Goal: Task Accomplishment & Management: Manage account settings

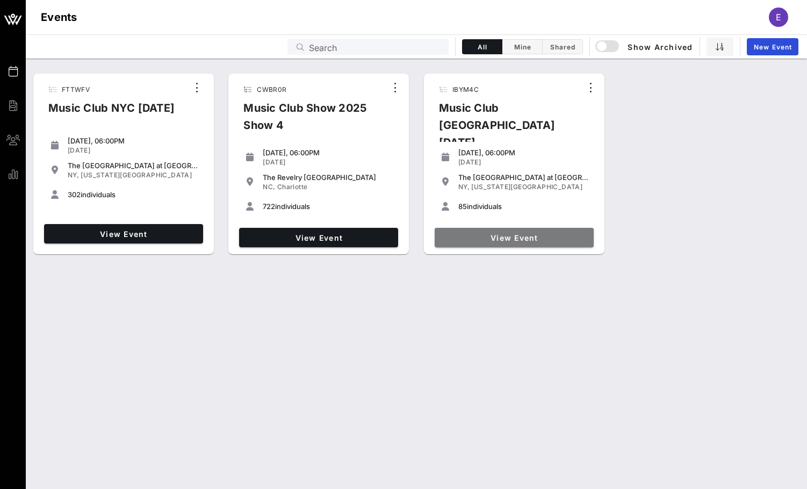
click at [568, 233] on span "View Event" at bounding box center [514, 237] width 150 height 9
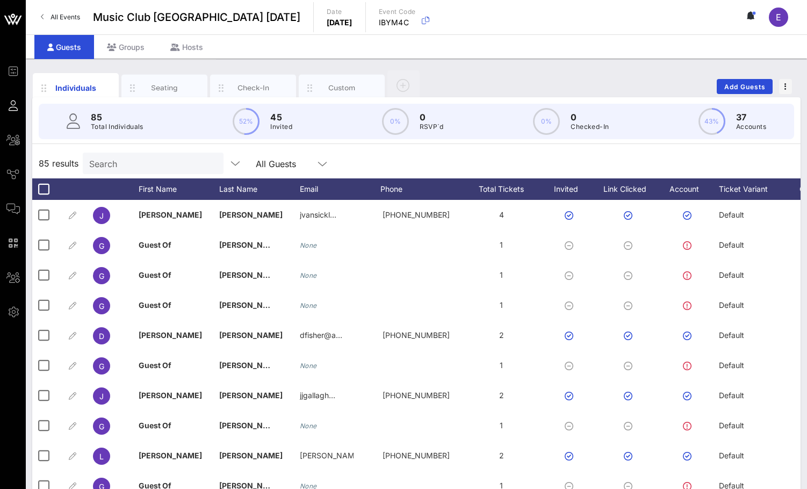
click at [139, 126] on p "Total Individuals" at bounding box center [117, 126] width 53 height 11
click at [134, 162] on input "Search" at bounding box center [152, 163] width 126 height 14
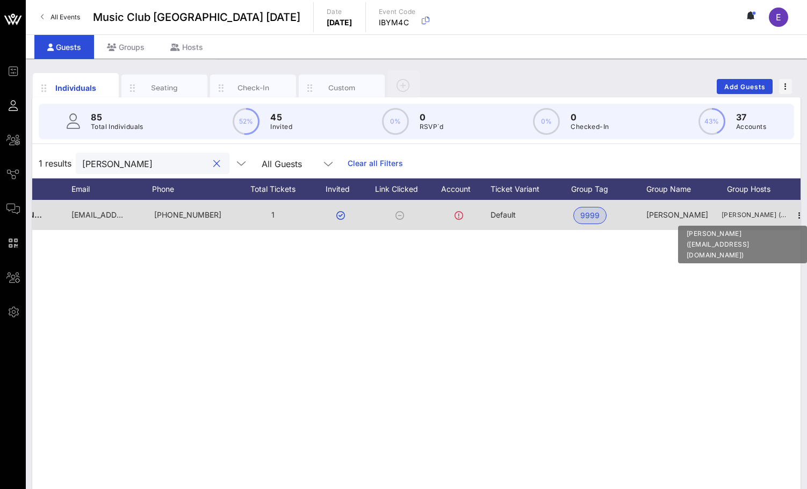
scroll to position [0, 241]
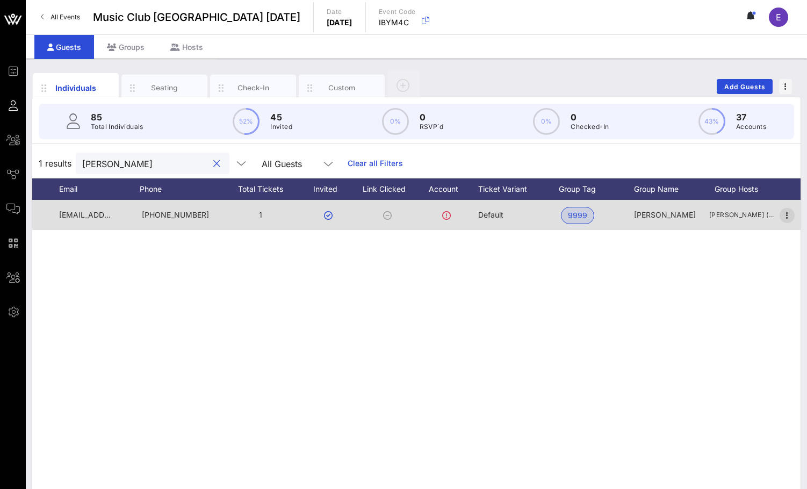
type input "[PERSON_NAME]"
click at [788, 214] on icon "button" at bounding box center [787, 215] width 13 height 13
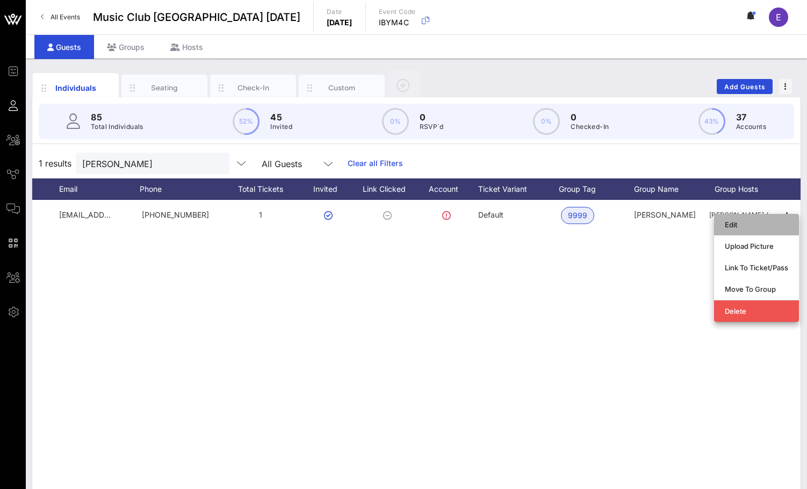
click at [766, 229] on div "Edit" at bounding box center [756, 224] width 63 height 17
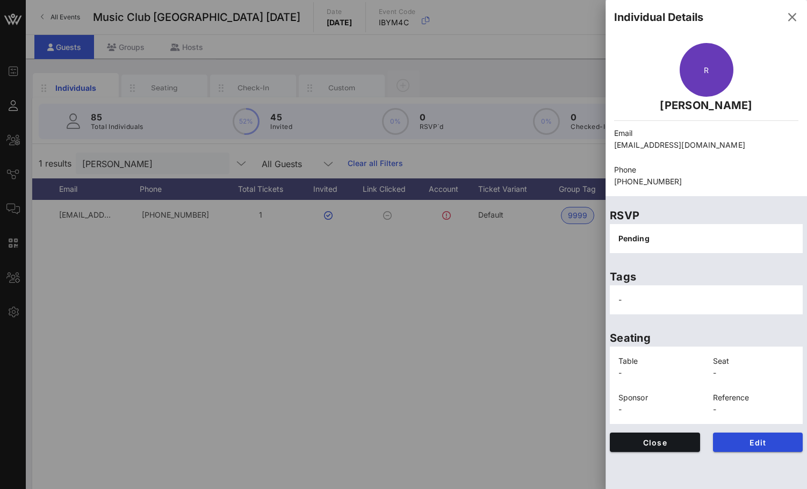
click at [542, 291] on div at bounding box center [403, 244] width 807 height 489
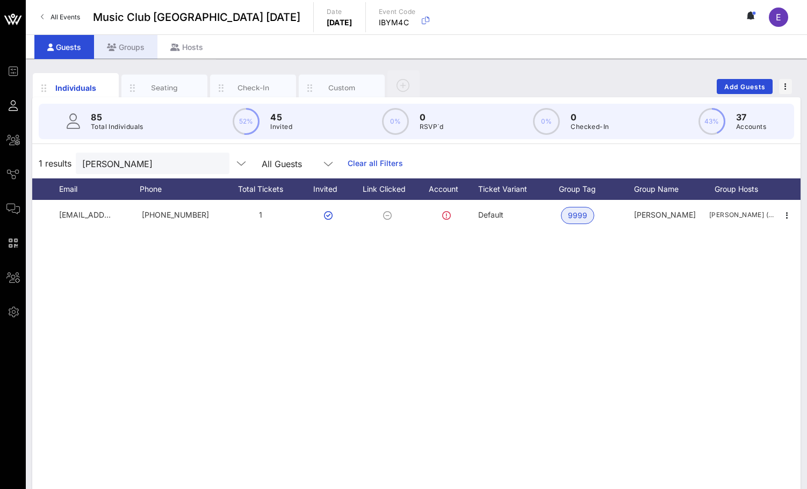
click at [114, 54] on div "Groups" at bounding box center [125, 47] width 63 height 24
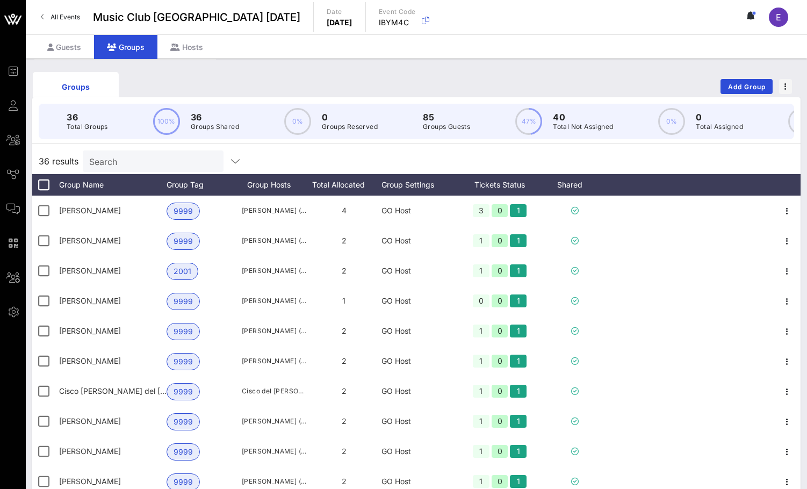
click at [147, 155] on input "Search" at bounding box center [152, 161] width 126 height 14
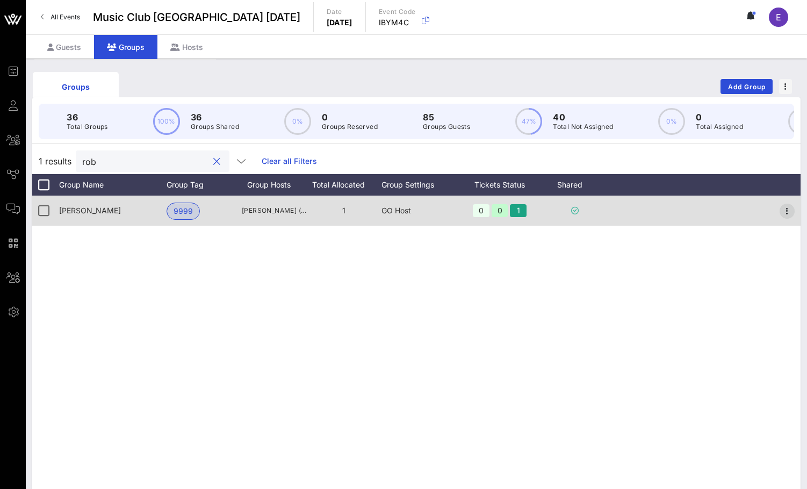
type input "rob"
click at [789, 205] on icon "button" at bounding box center [787, 211] width 13 height 13
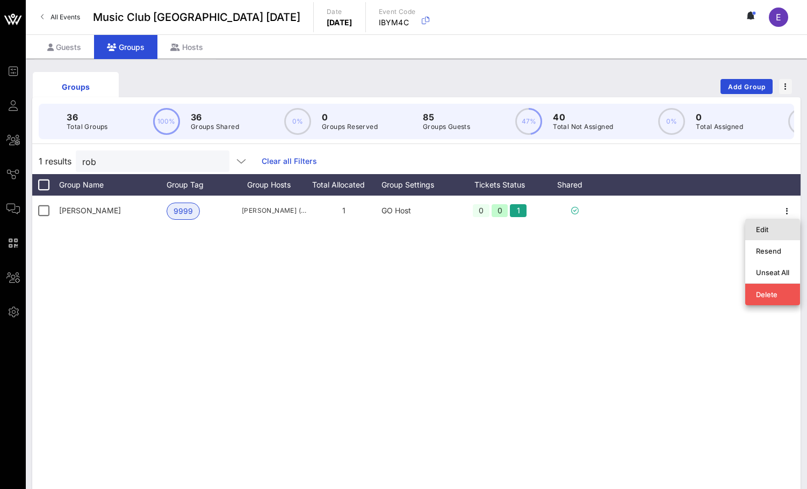
click at [783, 221] on div "Edit" at bounding box center [772, 229] width 33 height 17
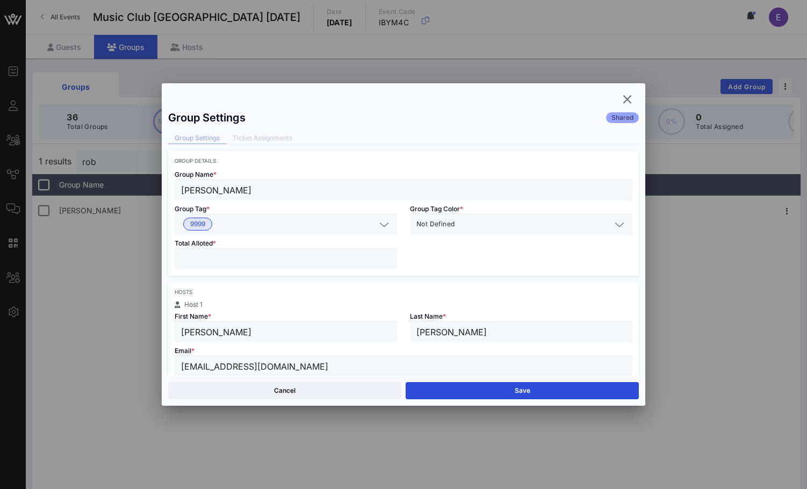
type input "*"
click at [387, 255] on input "*" at bounding box center [286, 258] width 210 height 14
click at [432, 384] on button "Save" at bounding box center [522, 390] width 233 height 17
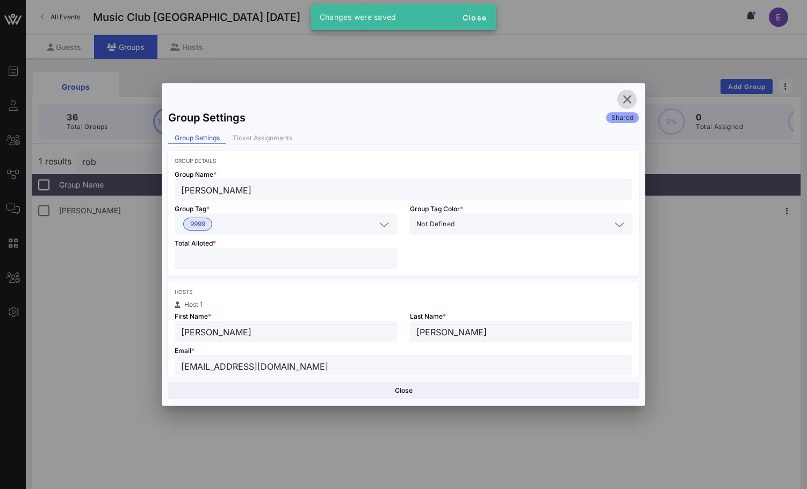
click at [619, 102] on span "button" at bounding box center [626, 99] width 19 height 13
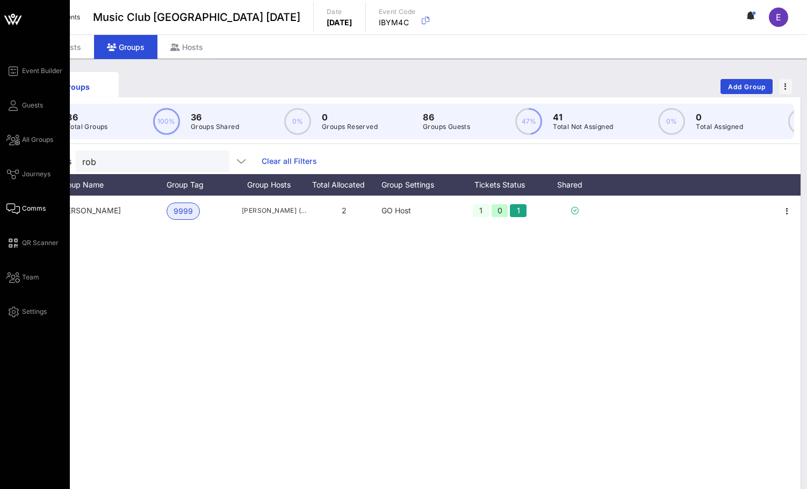
click at [27, 210] on span "Comms" at bounding box center [34, 209] width 24 height 10
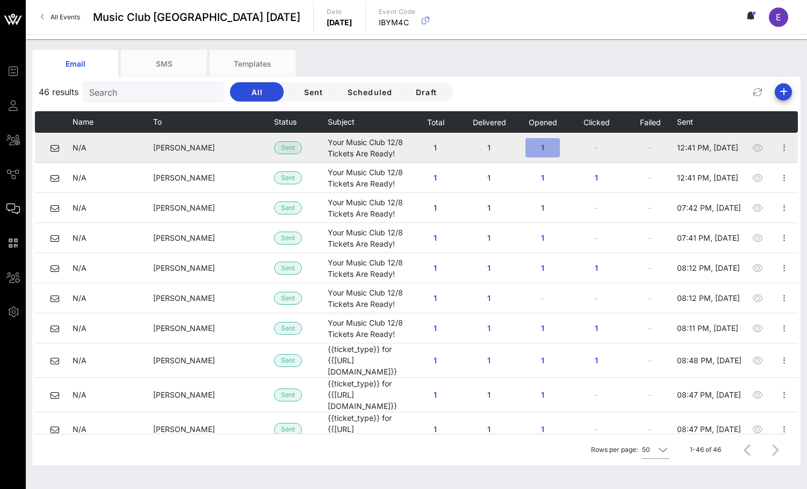
click at [542, 149] on span "1" at bounding box center [542, 147] width 17 height 9
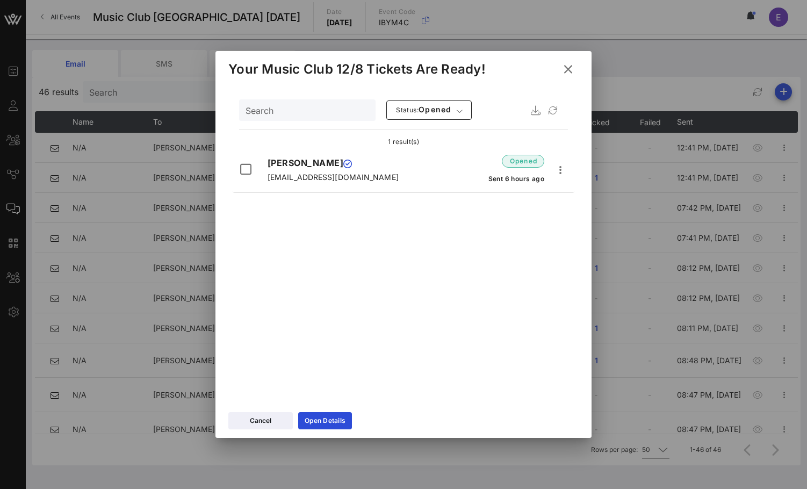
click at [568, 68] on icon at bounding box center [568, 69] width 17 height 16
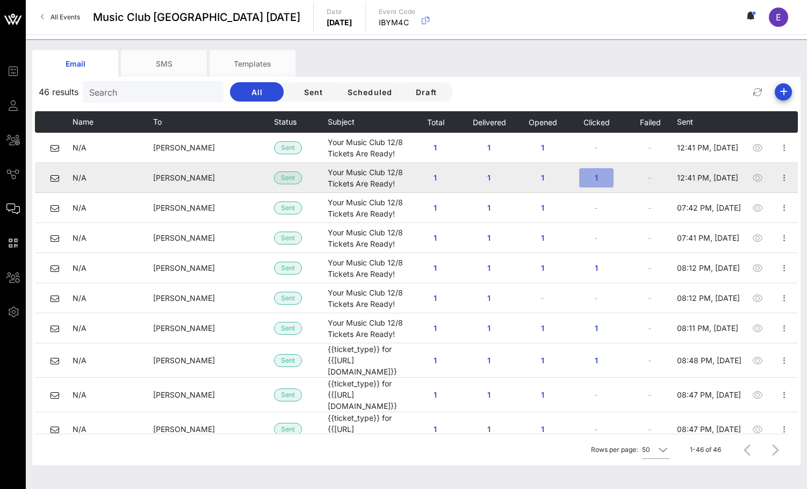
click at [599, 178] on span "1" at bounding box center [596, 177] width 17 height 9
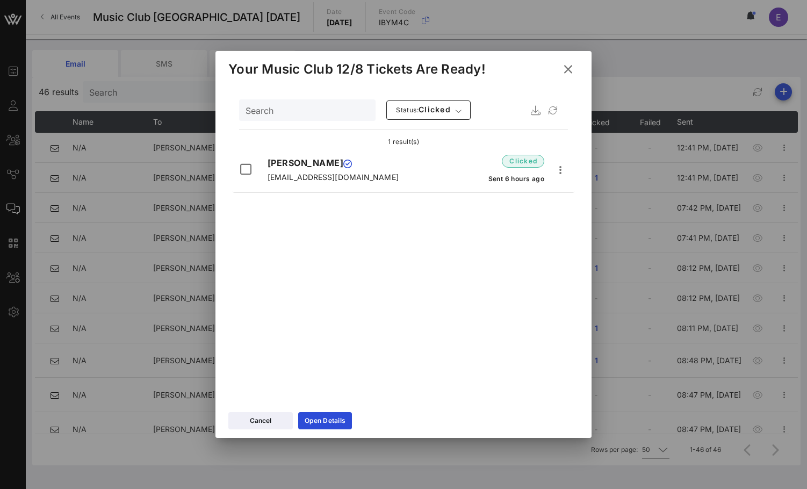
click at [562, 71] on icon at bounding box center [568, 69] width 17 height 16
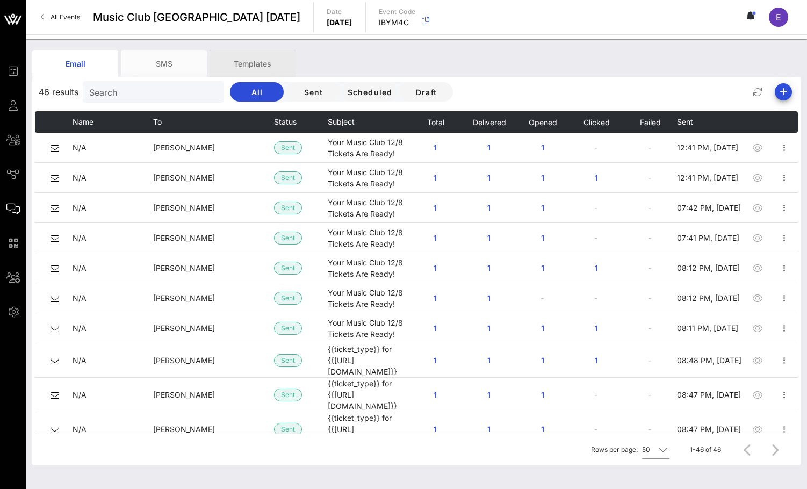
click at [244, 59] on div "Templates" at bounding box center [253, 63] width 86 height 27
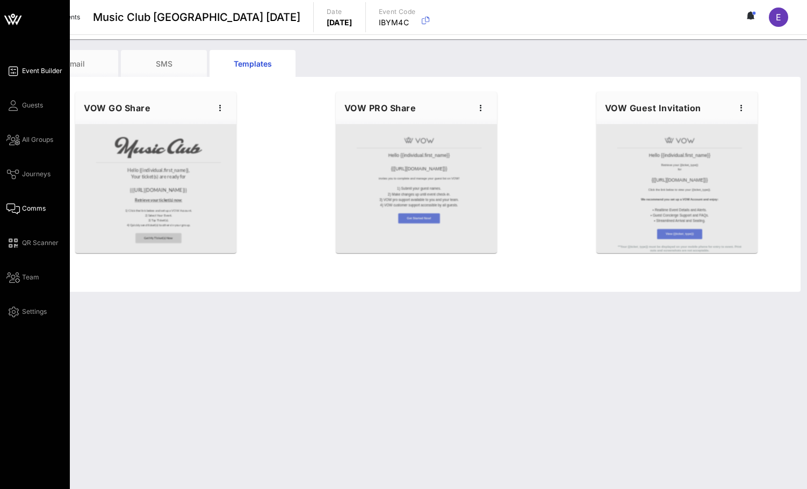
click at [47, 64] on link "Event Builder" at bounding box center [34, 70] width 56 height 13
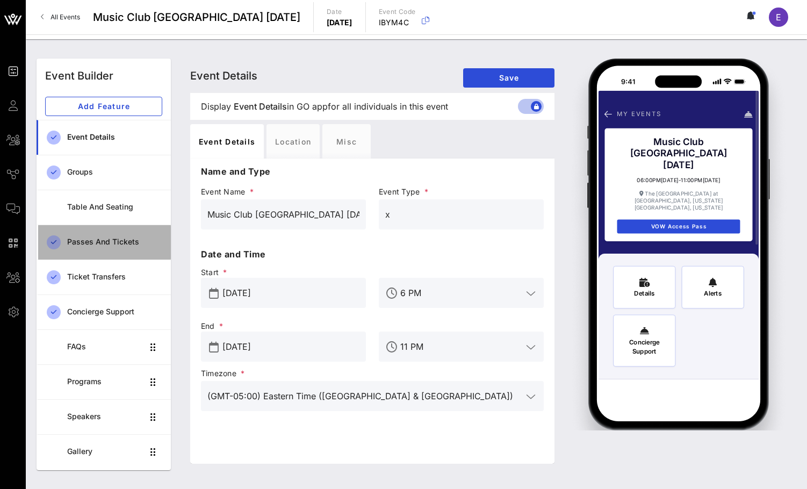
click at [100, 247] on div "Passes and Tickets" at bounding box center [114, 242] width 95 height 22
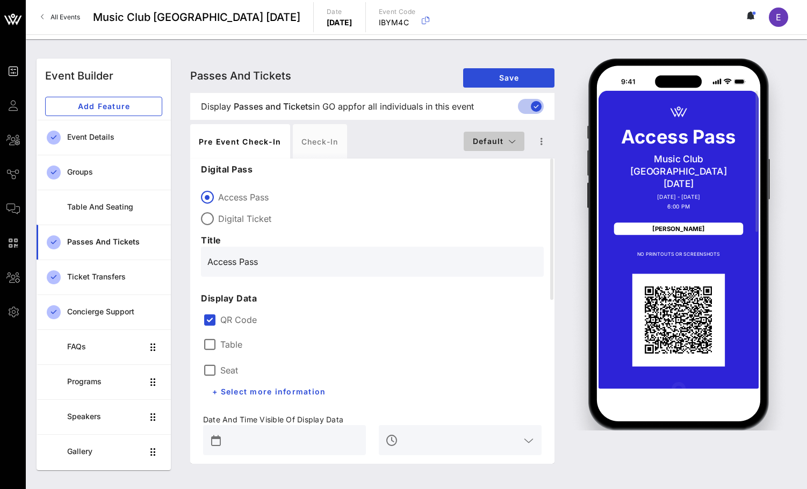
click at [493, 139] on span "Default" at bounding box center [494, 140] width 44 height 9
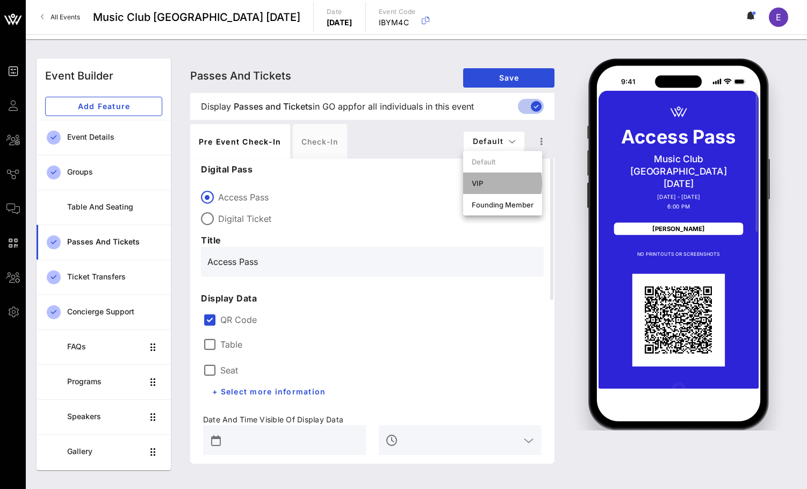
click at [486, 183] on div "VIP" at bounding box center [503, 183] width 62 height 9
type input "VIP Pass"
type input "#CBCBCB"
type input "#FD3F05"
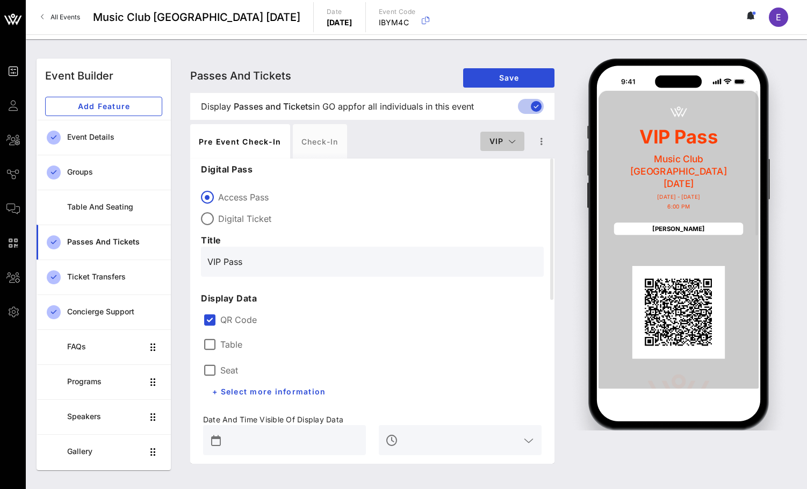
click at [492, 142] on span "VIP" at bounding box center [502, 140] width 27 height 9
click at [492, 202] on div "Founding Member" at bounding box center [519, 204] width 62 height 9
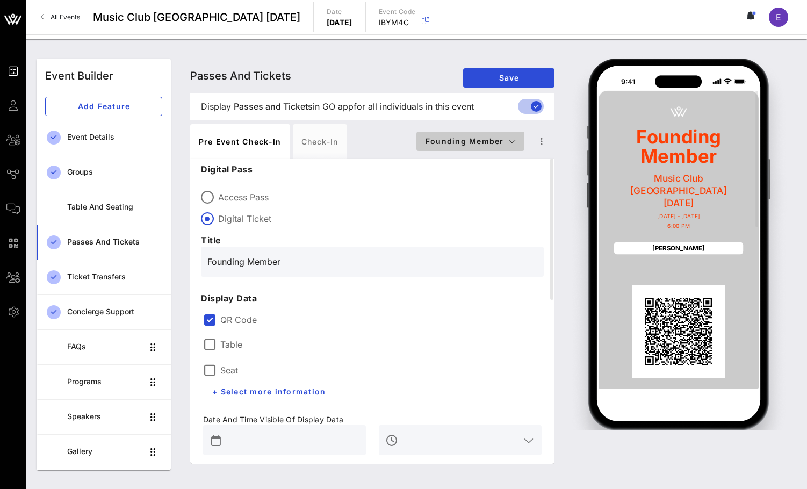
click at [503, 136] on span "Founding Member" at bounding box center [470, 140] width 91 height 9
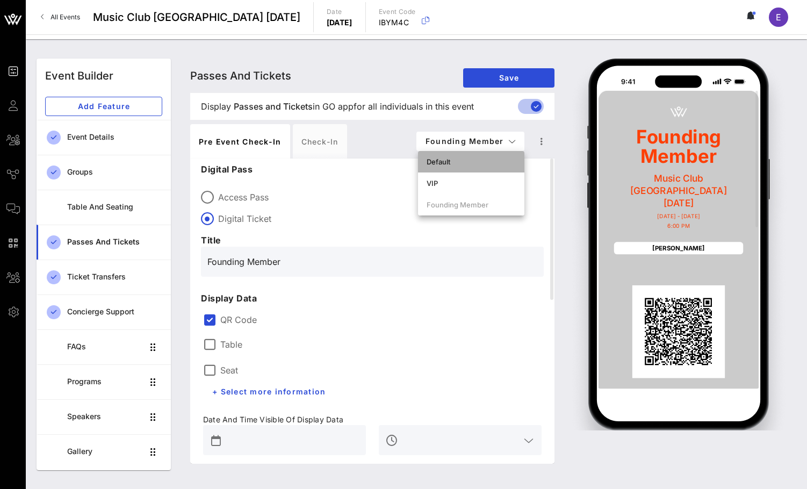
click at [491, 156] on div "Default" at bounding box center [471, 161] width 106 height 21
type input "Access Pass"
type input "#2D23D7"
type input "#FFFFFF"
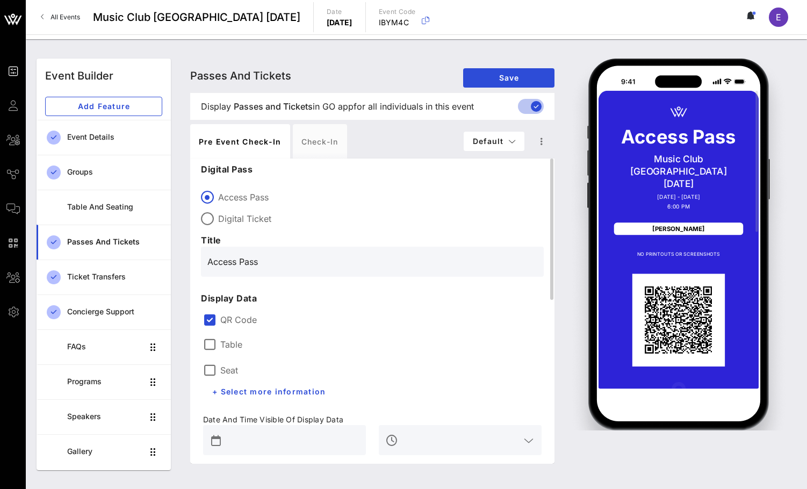
click at [225, 257] on input "Access Pass" at bounding box center [372, 261] width 330 height 17
click at [499, 141] on span "Default" at bounding box center [494, 140] width 44 height 9
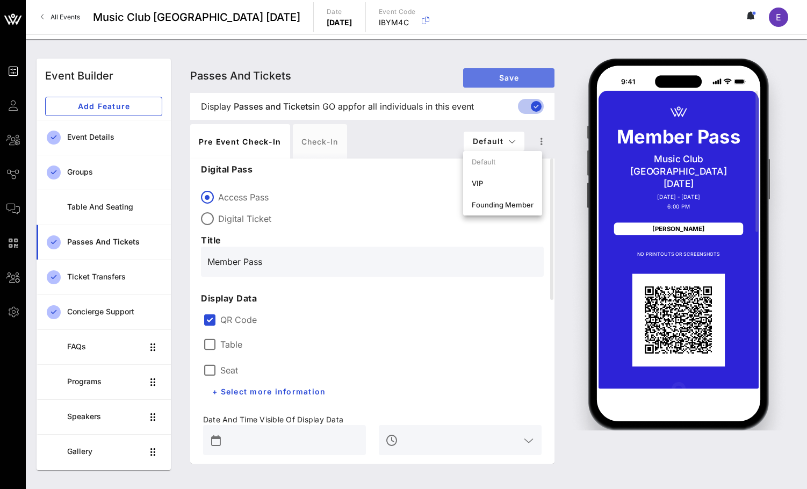
click at [501, 77] on span "Save" at bounding box center [509, 77] width 74 height 9
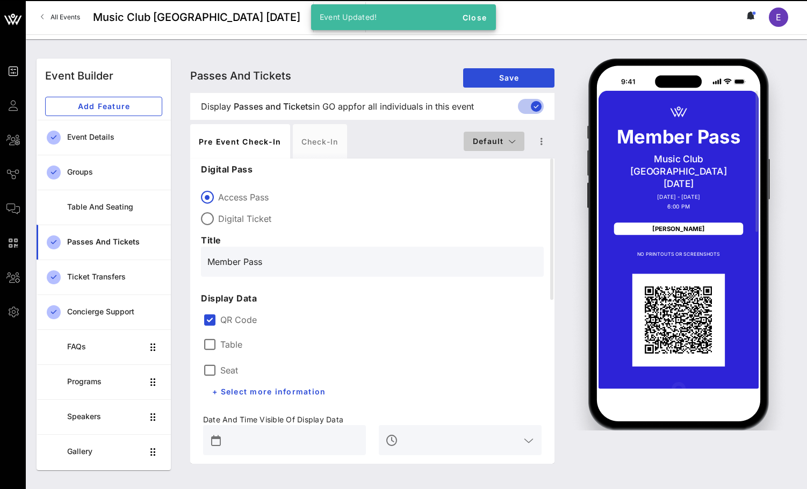
click at [494, 140] on span "Default" at bounding box center [494, 140] width 44 height 9
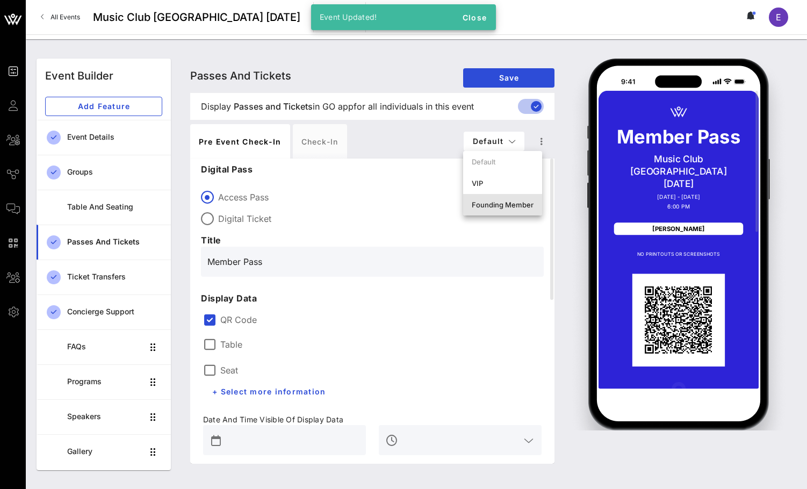
click at [488, 197] on div "Founding Member" at bounding box center [502, 204] width 79 height 21
type input "Founding Member"
type input "#CBCBCB"
type input "#FD3F05"
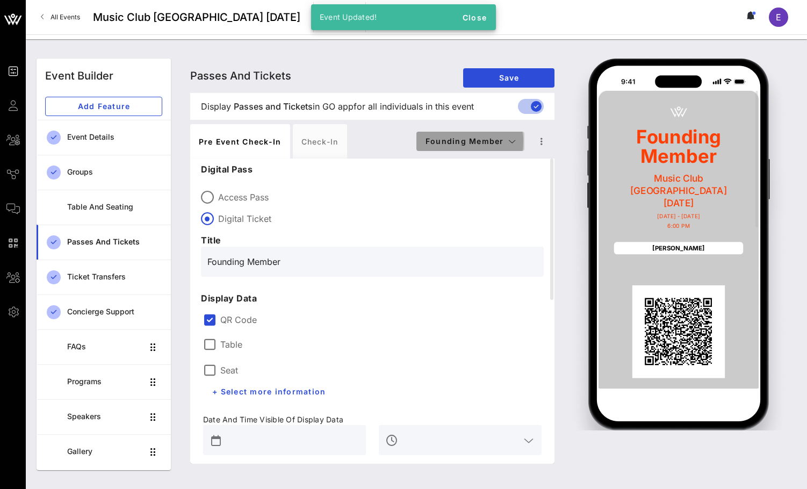
click at [489, 136] on button "Founding Member" at bounding box center [470, 141] width 108 height 19
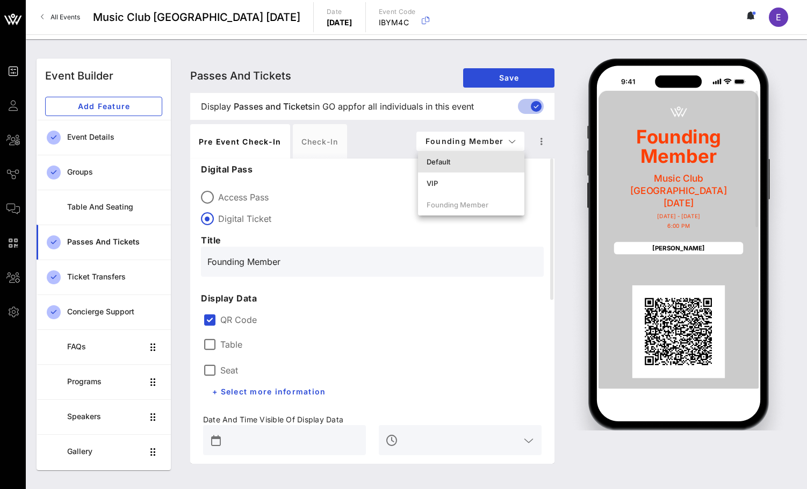
click at [489, 167] on div "Default" at bounding box center [471, 161] width 106 height 21
type input "Member Pass"
type input "#2D23D7"
type input "#FFFFFF"
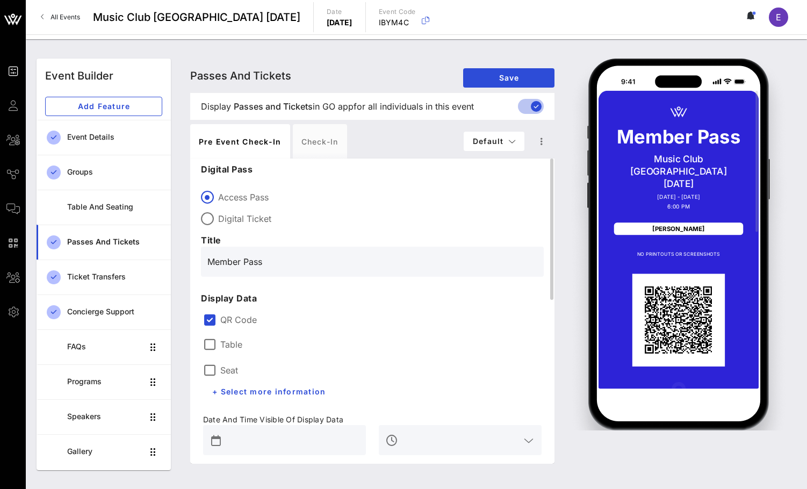
click at [217, 215] on div "Digital Ticket" at bounding box center [372, 218] width 343 height 13
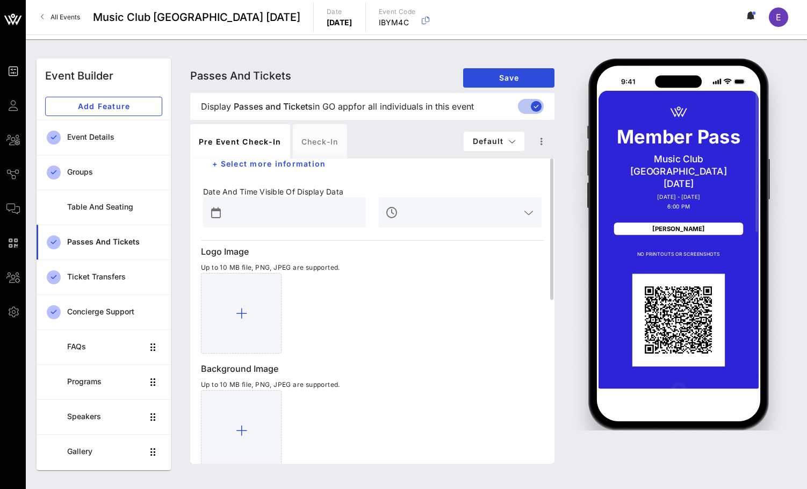
scroll to position [241, 0]
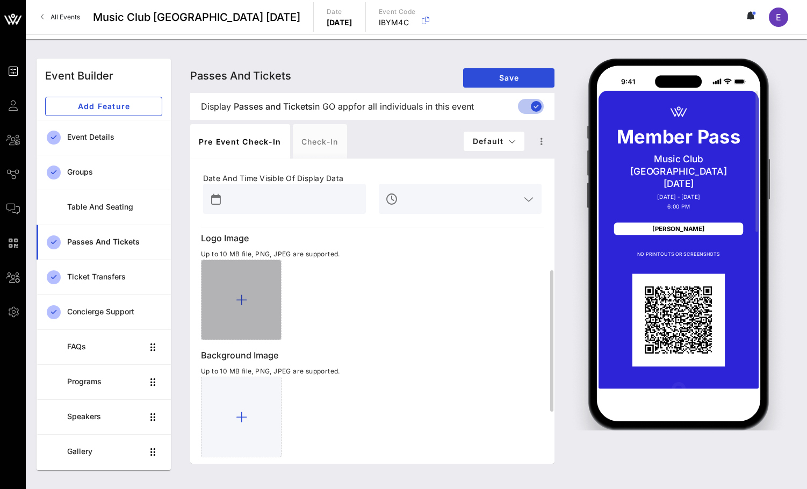
click at [244, 299] on icon at bounding box center [241, 299] width 11 height 13
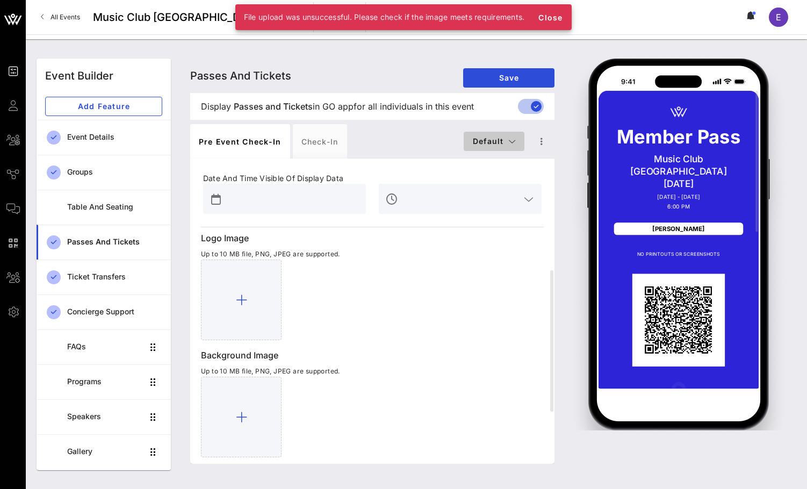
click at [500, 133] on button "Default" at bounding box center [494, 141] width 61 height 19
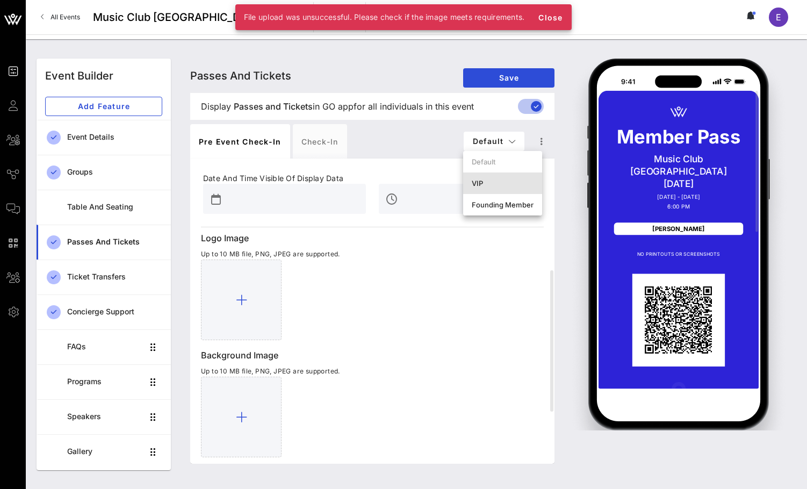
click at [499, 188] on div "VIP" at bounding box center [502, 182] width 79 height 21
type input "VIP Pass"
type input "#CBCBCB"
type input "#FD3F05"
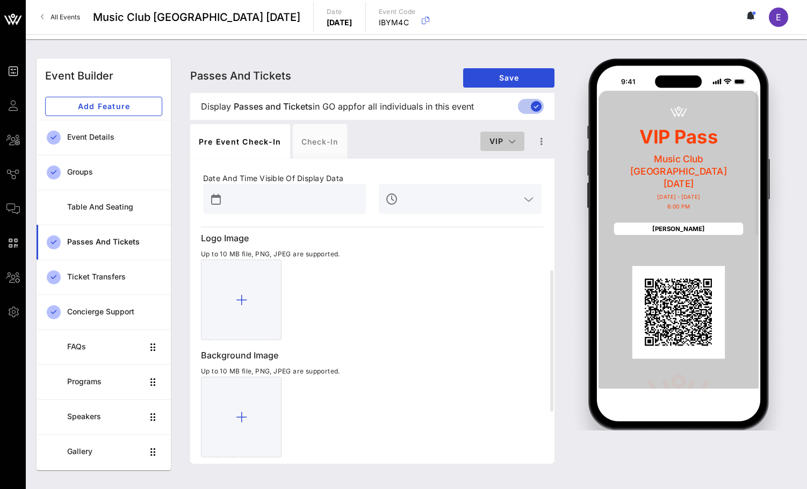
click at [501, 150] on button "VIP" at bounding box center [502, 141] width 44 height 19
click at [506, 196] on div "Founding Member" at bounding box center [519, 204] width 79 height 21
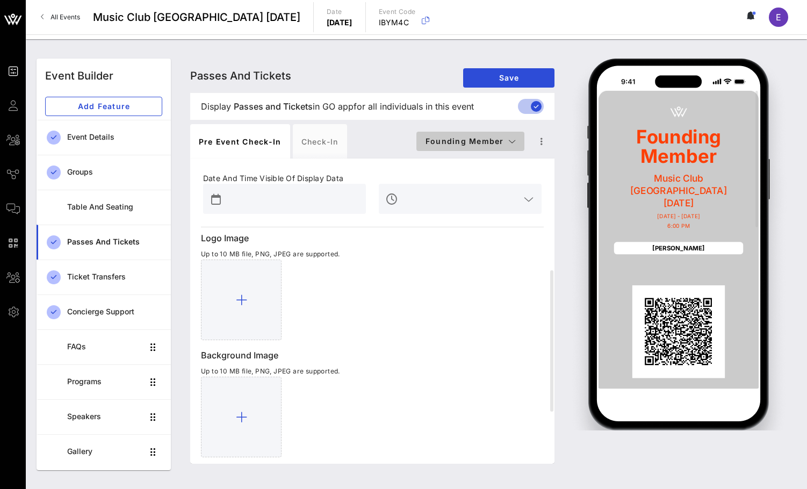
click at [500, 140] on span "Founding Member" at bounding box center [470, 140] width 91 height 9
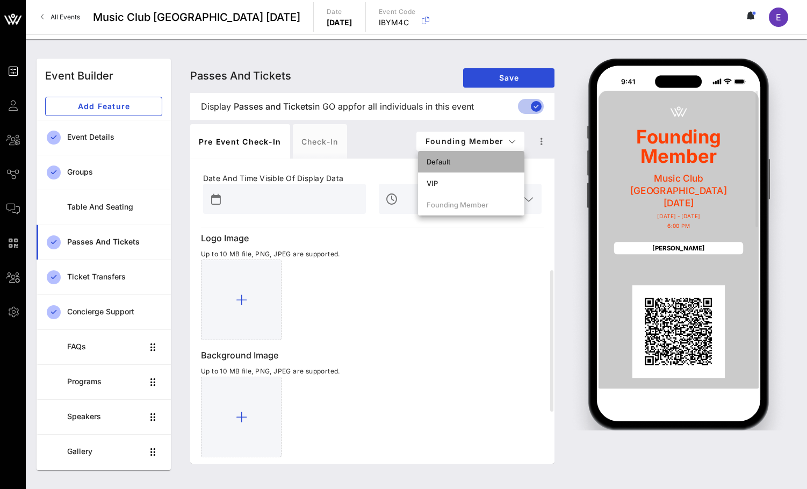
click at [491, 156] on div "Default" at bounding box center [471, 161] width 106 height 21
type input "Member Pass"
type input "#2D23D7"
type input "#FFFFFF"
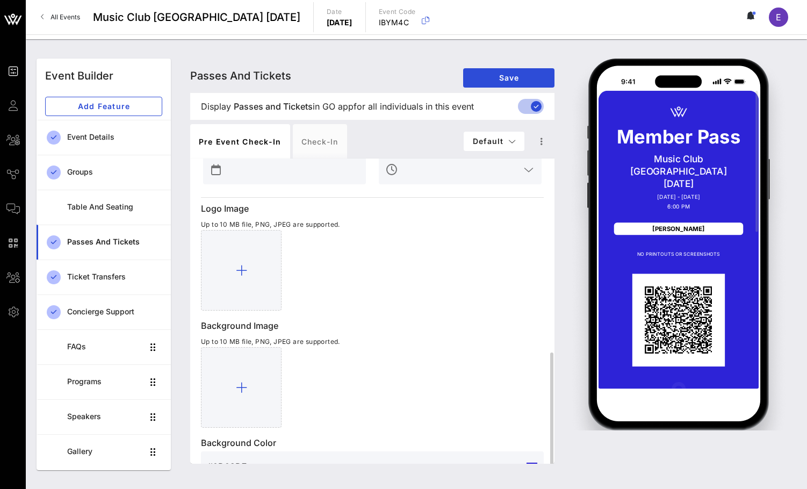
scroll to position [353, 0]
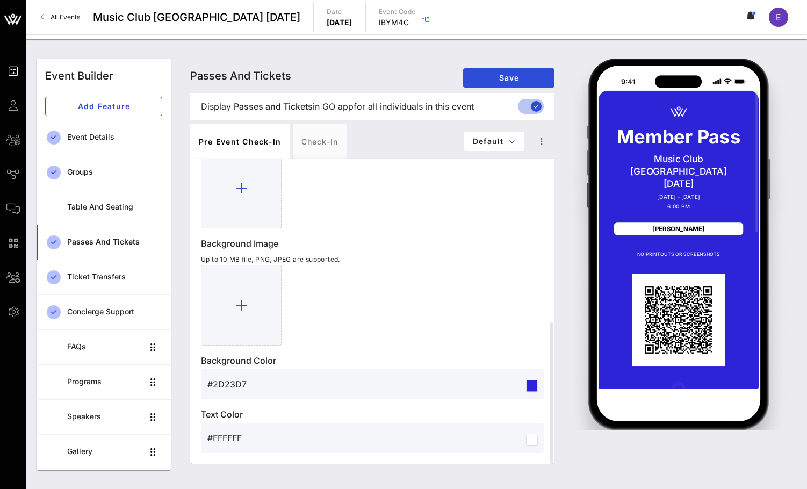
click at [495, 151] on div "Pre Event Check-in Check-in Default" at bounding box center [372, 141] width 364 height 34
click at [495, 140] on span "Default" at bounding box center [494, 140] width 44 height 9
click at [490, 200] on div "Founding Member" at bounding box center [502, 204] width 79 height 21
type input "Founding Member"
type input "#CBCBCB"
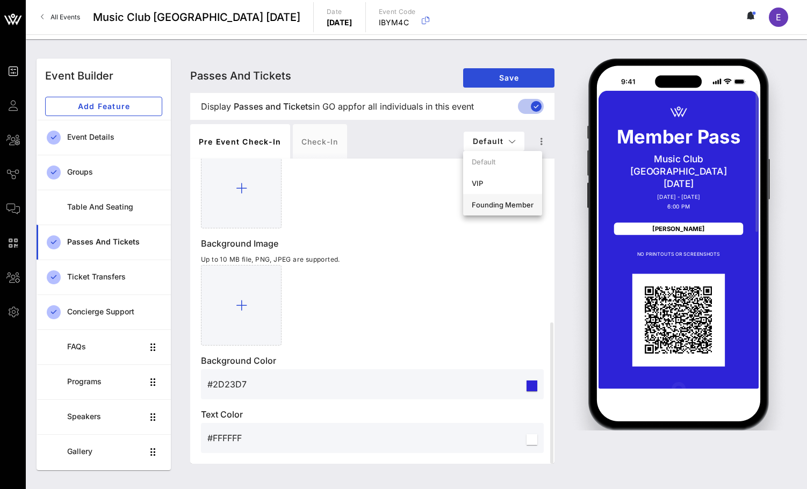
type input "#FD3F05"
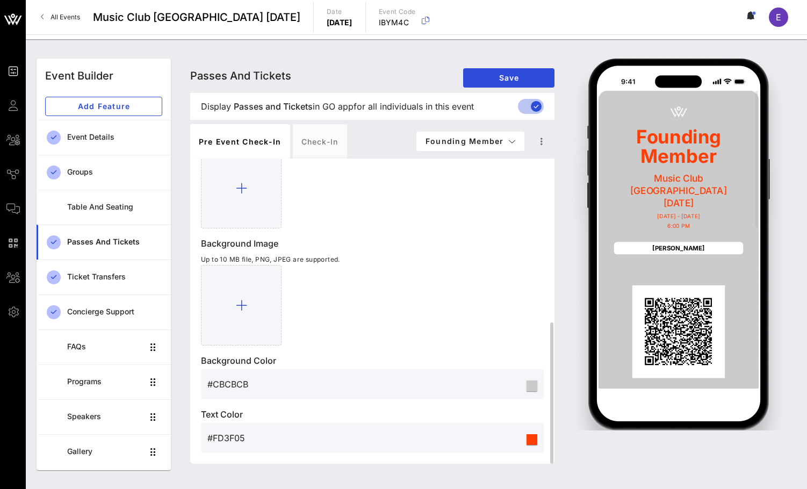
click at [239, 385] on input "#CBCBCB" at bounding box center [365, 384] width 317 height 17
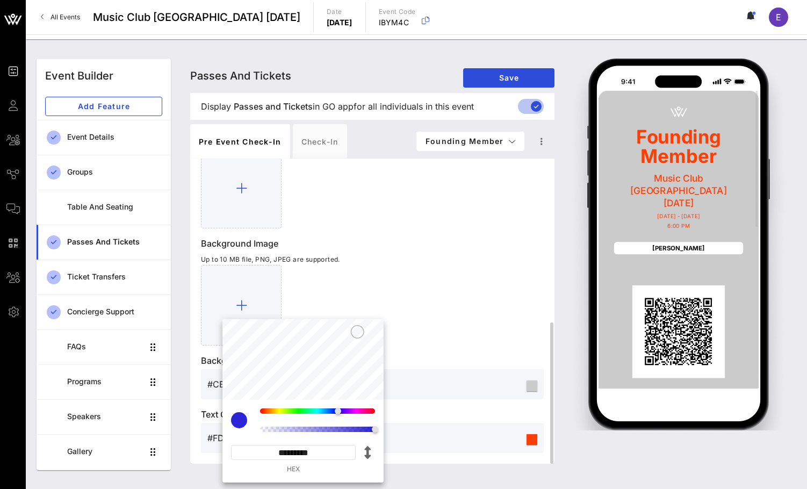
click at [239, 400] on div "**********" at bounding box center [302, 441] width 161 height 83
click at [424, 345] on div "Logo Image Up to 10 MB file, PNG, JPEG are supported. Background Image Up to 10…" at bounding box center [372, 286] width 343 height 333
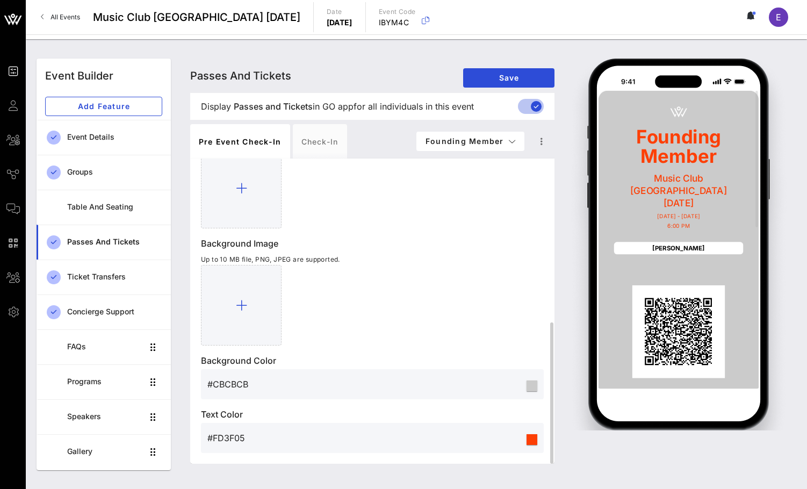
drag, startPoint x: 262, startPoint y: 380, endPoint x: 210, endPoint y: 381, distance: 51.6
click at [210, 381] on input "#CBCBCB" at bounding box center [365, 384] width 317 height 17
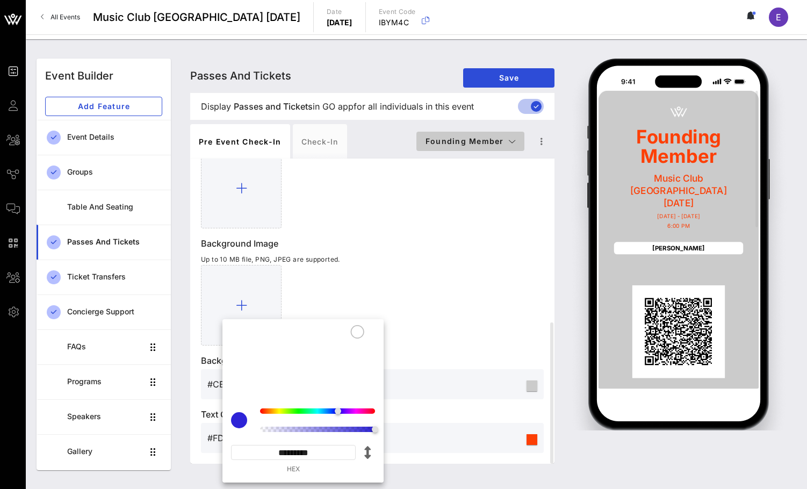
click at [502, 139] on span "Founding Member" at bounding box center [470, 140] width 91 height 9
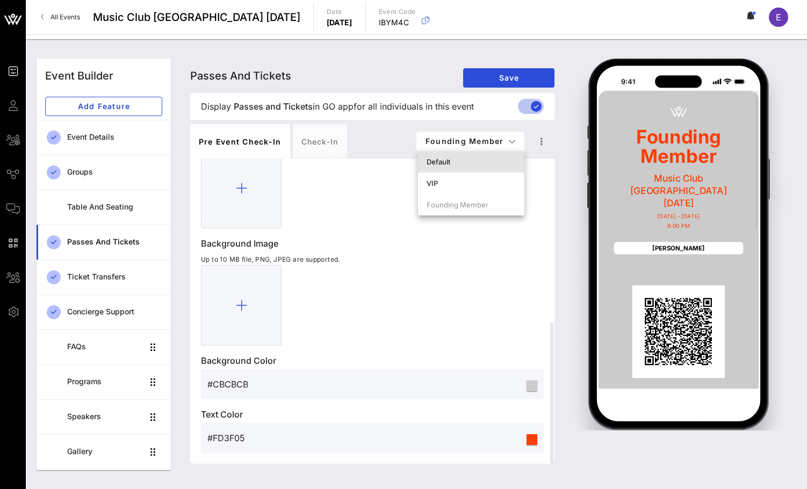
click at [487, 157] on div "Default" at bounding box center [471, 161] width 89 height 9
type input "Member Pass"
type input "#2D23D7"
type input "#FFFFFF"
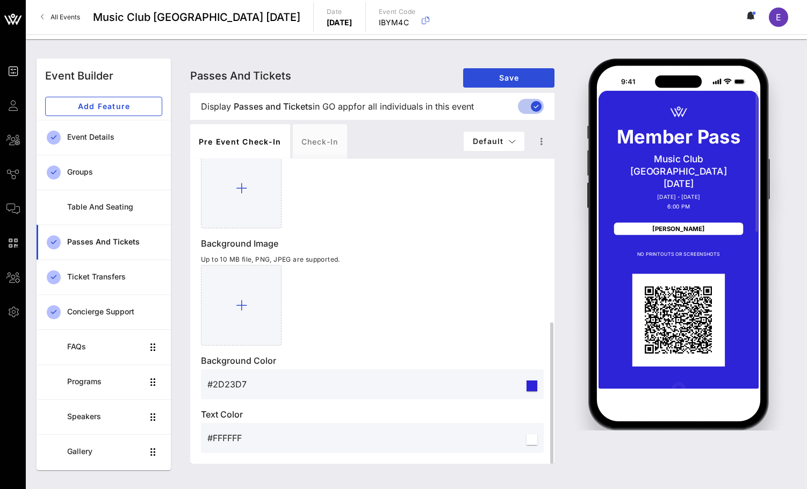
click at [228, 384] on input "#2D23D7" at bounding box center [365, 384] width 317 height 17
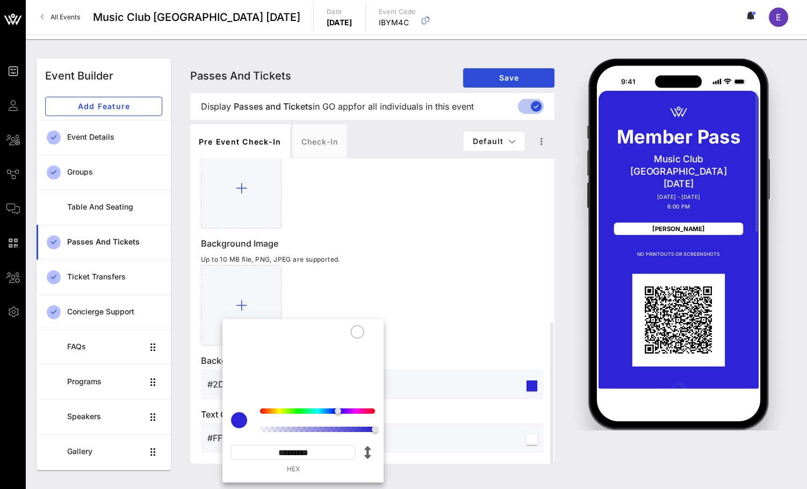
click at [280, 445] on input "*********" at bounding box center [293, 452] width 125 height 15
paste input
click at [276, 451] on input "******" at bounding box center [293, 452] width 125 height 15
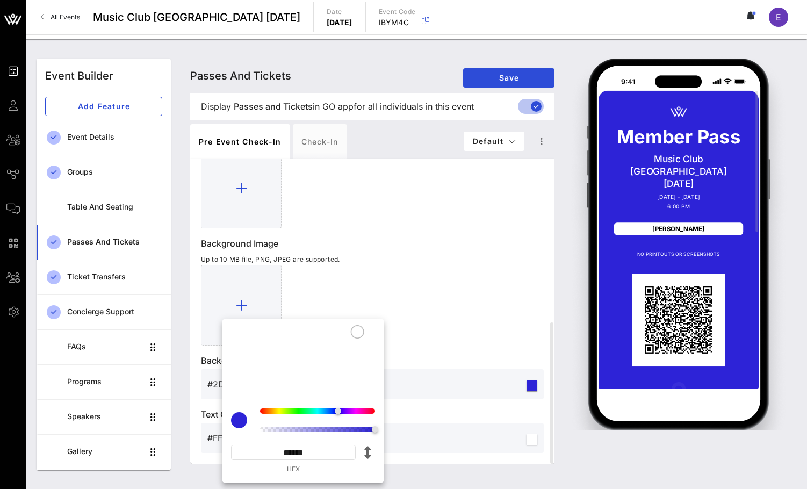
type input "******"
type input "#CBCBCB"
type input "*********"
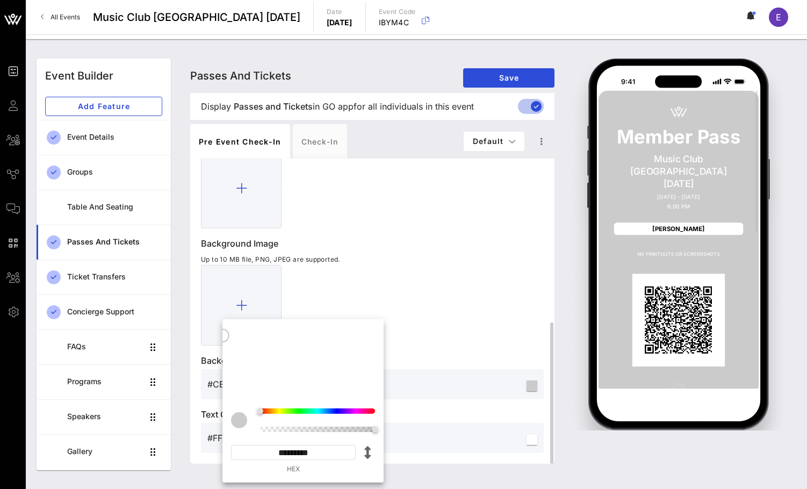
click at [463, 293] on div at bounding box center [372, 305] width 343 height 81
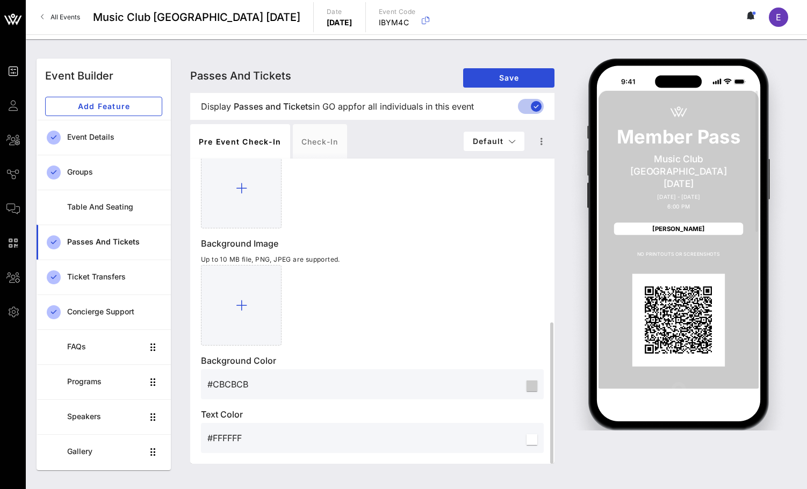
click at [228, 437] on input "#FFFFFF" at bounding box center [365, 437] width 317 height 17
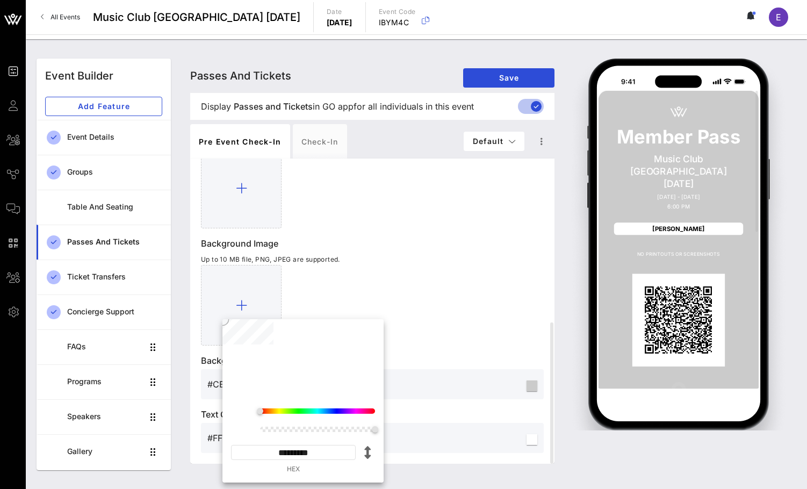
click at [289, 449] on input "*********" at bounding box center [293, 452] width 125 height 15
click at [334, 299] on div at bounding box center [372, 305] width 343 height 81
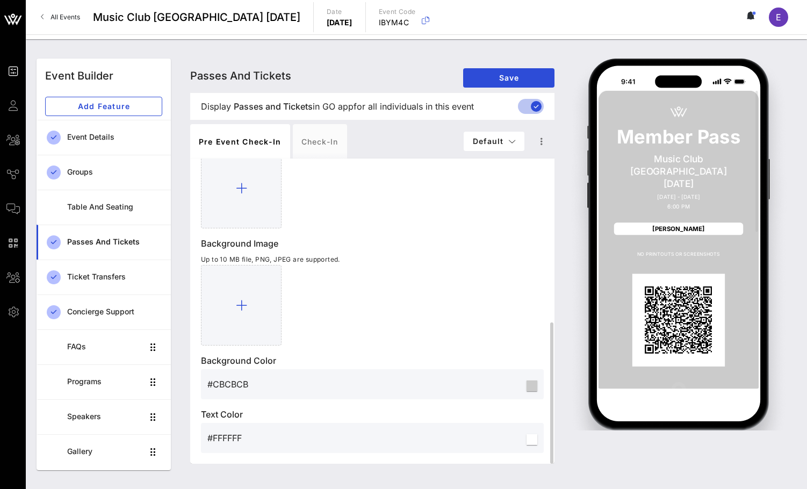
click at [242, 433] on input "#FFFFFF" at bounding box center [365, 437] width 317 height 17
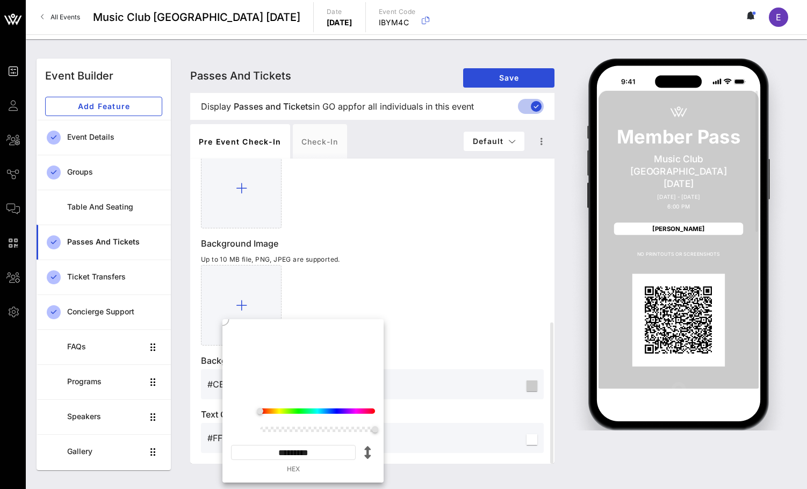
click at [283, 450] on input "*********" at bounding box center [293, 452] width 125 height 15
paste input
type input "*********"
type input "#0D0C0C"
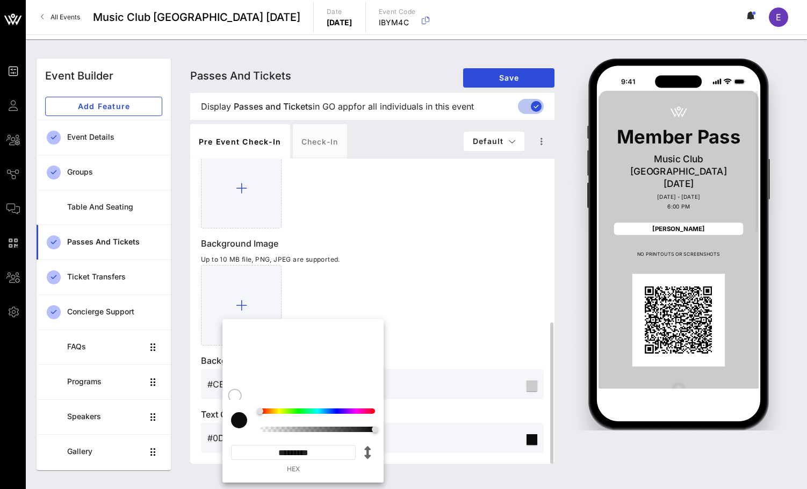
click at [464, 283] on div at bounding box center [372, 305] width 343 height 81
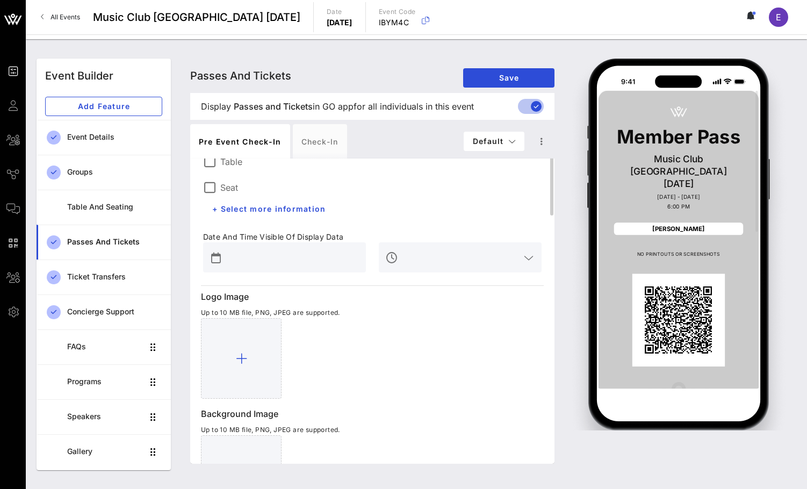
scroll to position [0, 0]
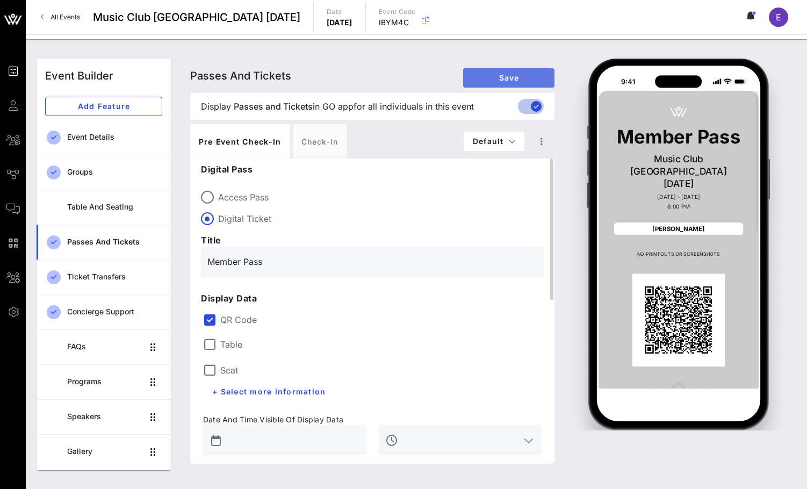
click at [516, 77] on span "Save" at bounding box center [509, 77] width 74 height 9
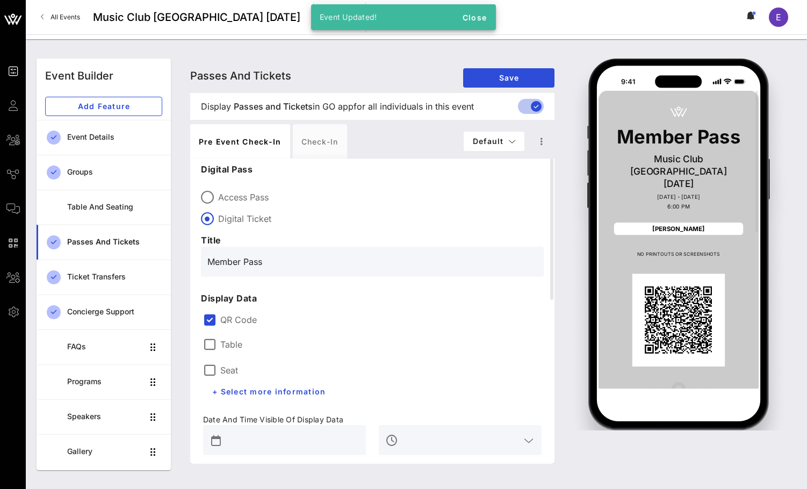
click at [55, 11] on link "All Events" at bounding box center [60, 17] width 52 height 17
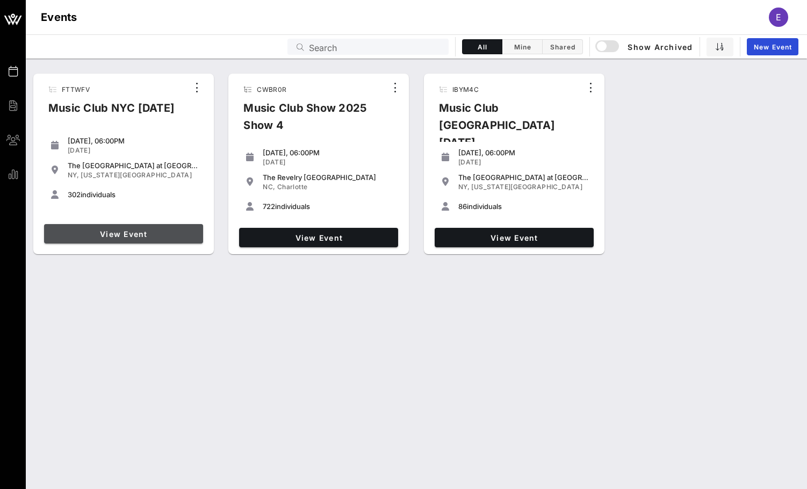
click at [136, 236] on span "View Event" at bounding box center [123, 233] width 150 height 9
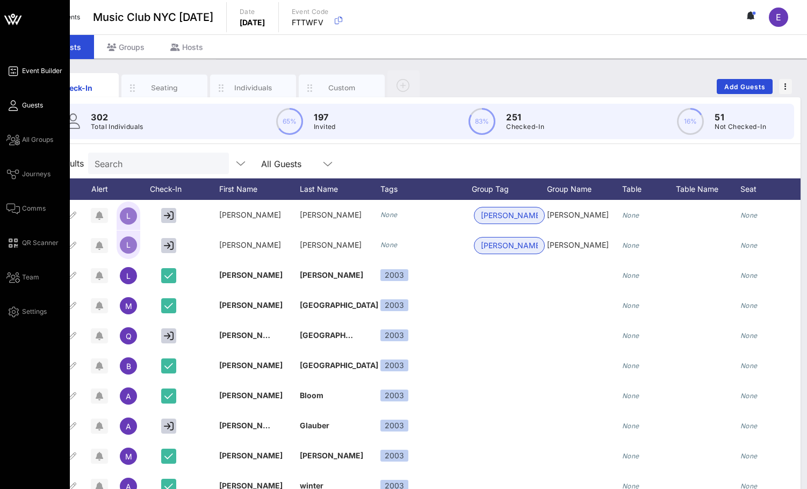
click at [18, 70] on icon at bounding box center [12, 71] width 13 height 2
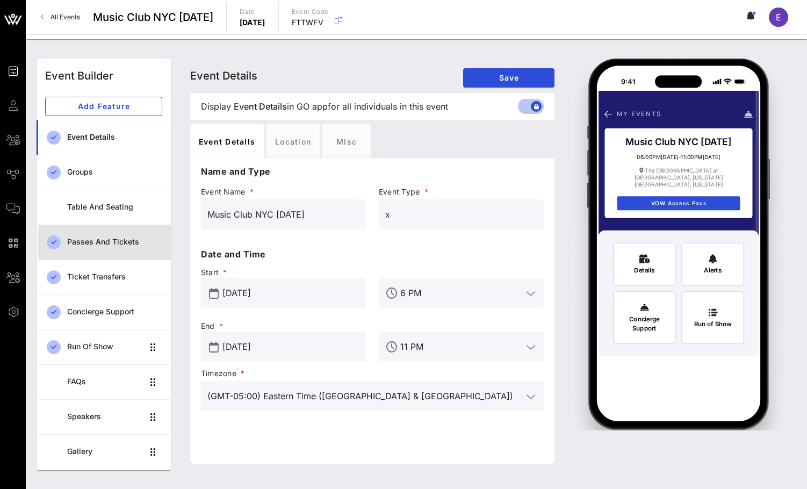
click at [96, 234] on div "Passes and Tickets" at bounding box center [114, 242] width 95 height 22
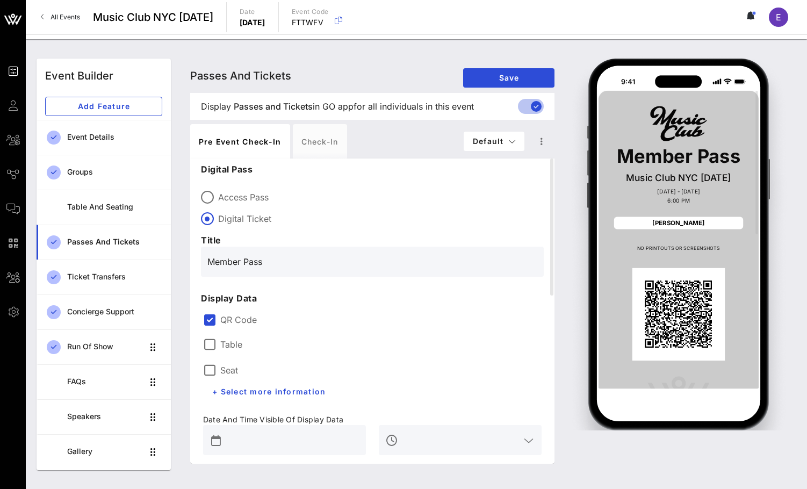
click at [54, 2] on div "All Events Music Club [GEOGRAPHIC_DATA] [DATE] Date [DATE] Event Code FTTWFV E" at bounding box center [416, 17] width 781 height 34
click at [54, 9] on link "All Events" at bounding box center [60, 17] width 52 height 17
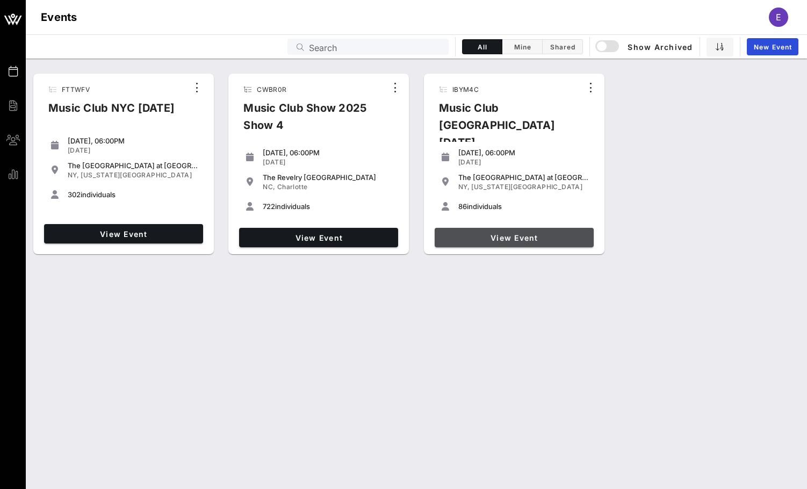
click at [483, 233] on span "View Event" at bounding box center [514, 237] width 150 height 9
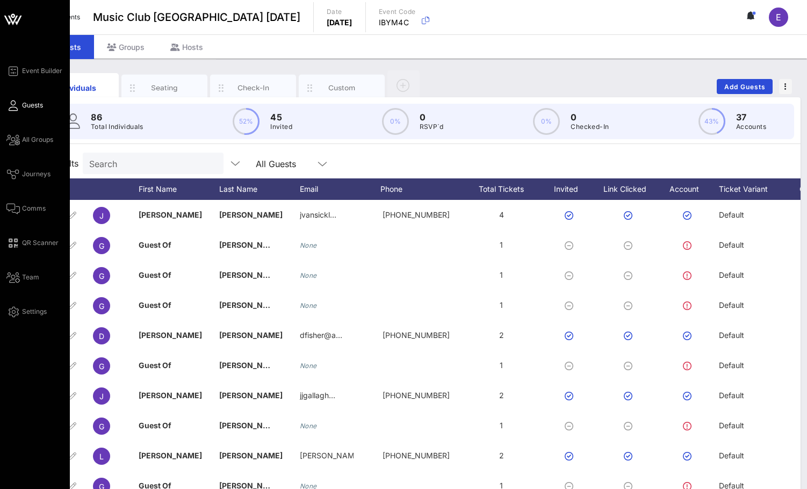
click at [47, 63] on div "Event Builder Guests All Groups Journeys Comms QR Scanner Team Settings" at bounding box center [35, 266] width 70 height 533
click at [47, 69] on span "Event Builder" at bounding box center [42, 71] width 40 height 10
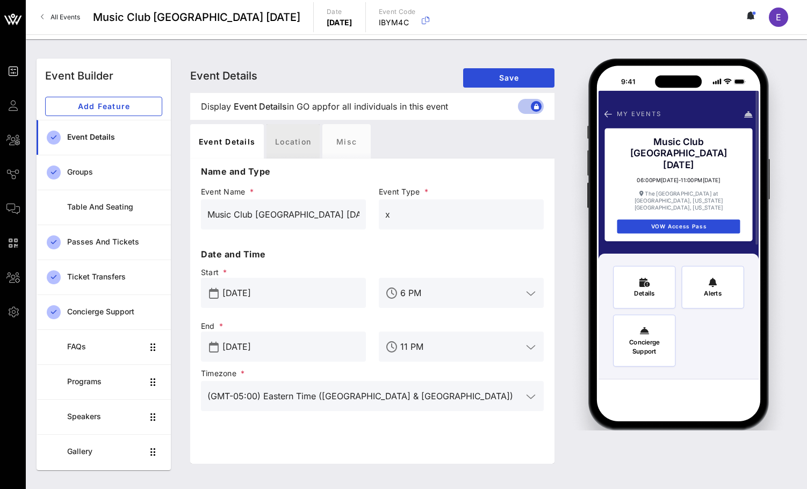
click at [297, 139] on div "Location" at bounding box center [292, 141] width 53 height 34
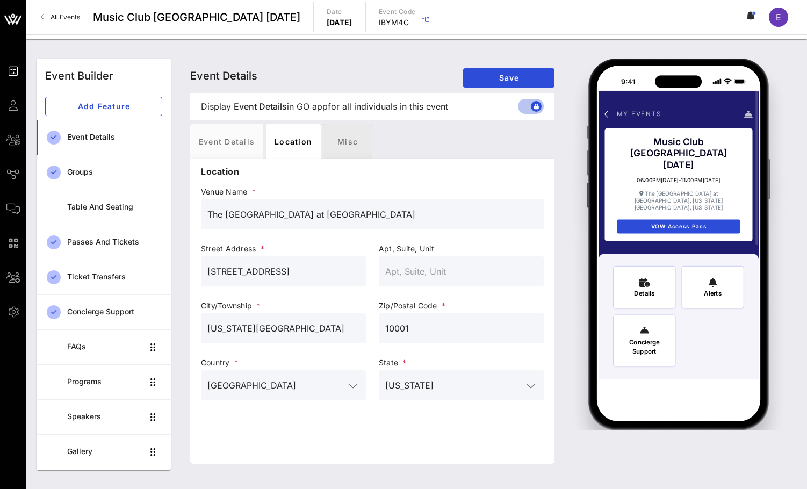
click at [334, 139] on div "Misc" at bounding box center [347, 141] width 48 height 34
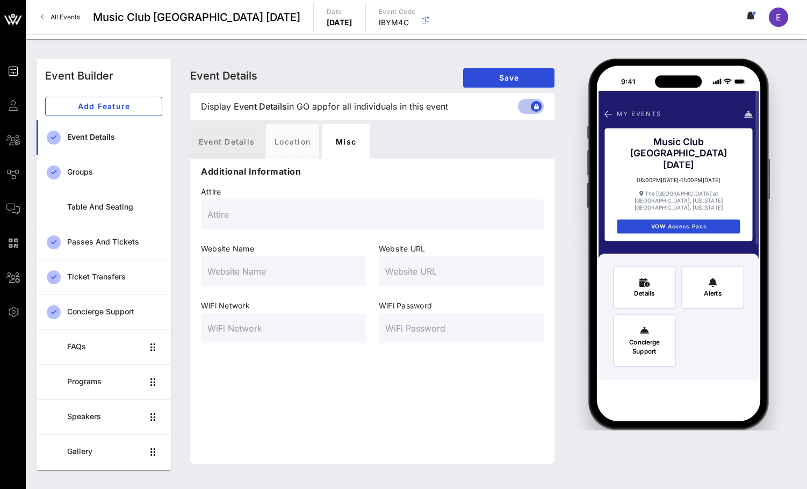
click at [210, 138] on div "Event Details" at bounding box center [226, 141] width 73 height 34
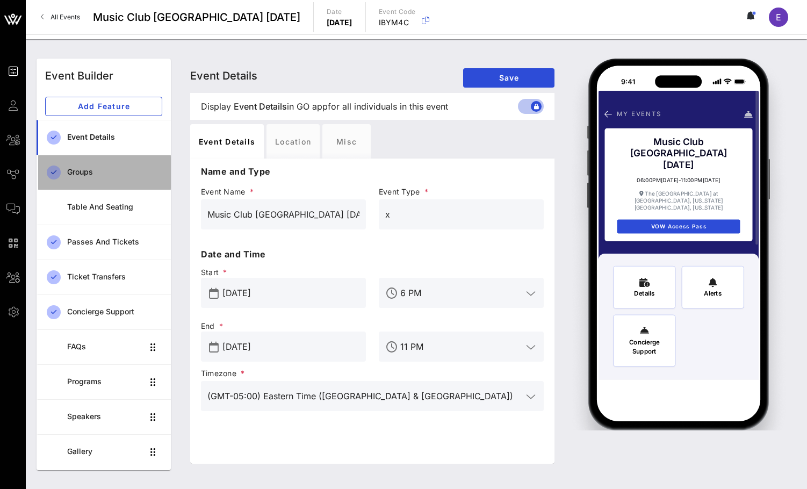
click at [112, 171] on div "Groups" at bounding box center [114, 172] width 95 height 9
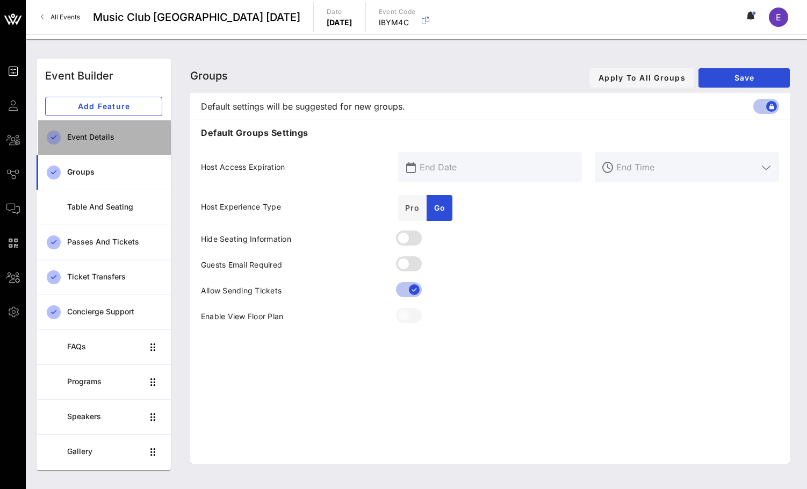
click at [134, 136] on div "Event Details" at bounding box center [114, 137] width 95 height 9
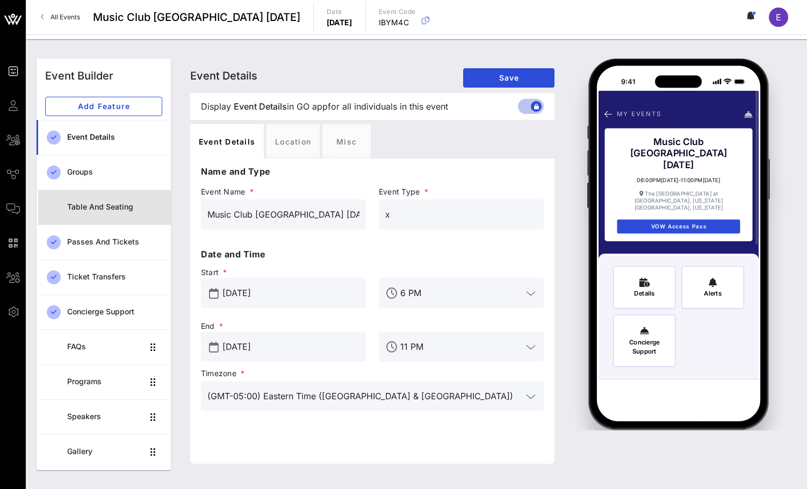
click at [131, 209] on div "Table and Seating" at bounding box center [114, 207] width 95 height 9
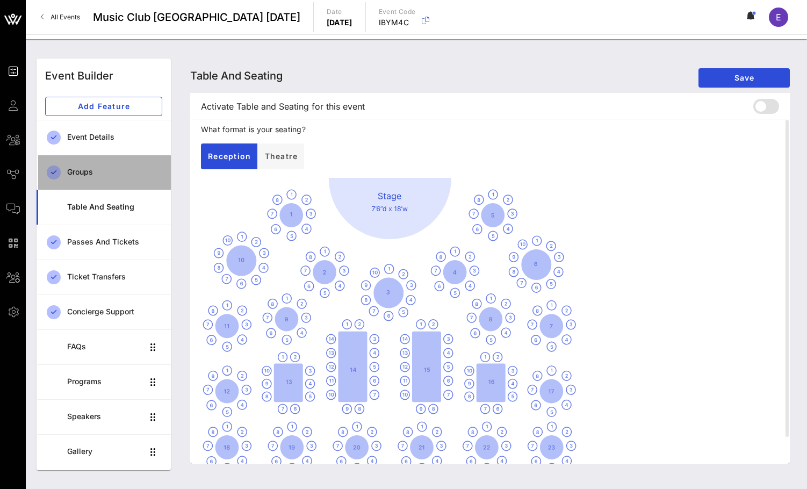
click at [133, 163] on div "Groups" at bounding box center [114, 172] width 95 height 22
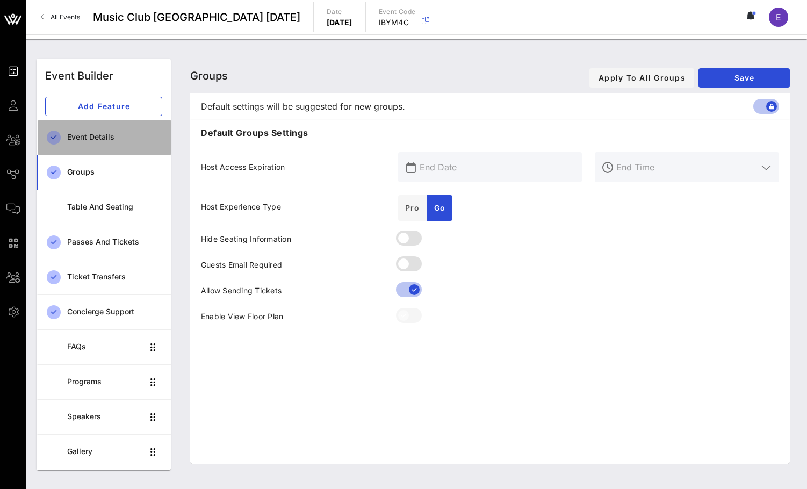
click at [133, 137] on div "Event Details" at bounding box center [114, 137] width 95 height 9
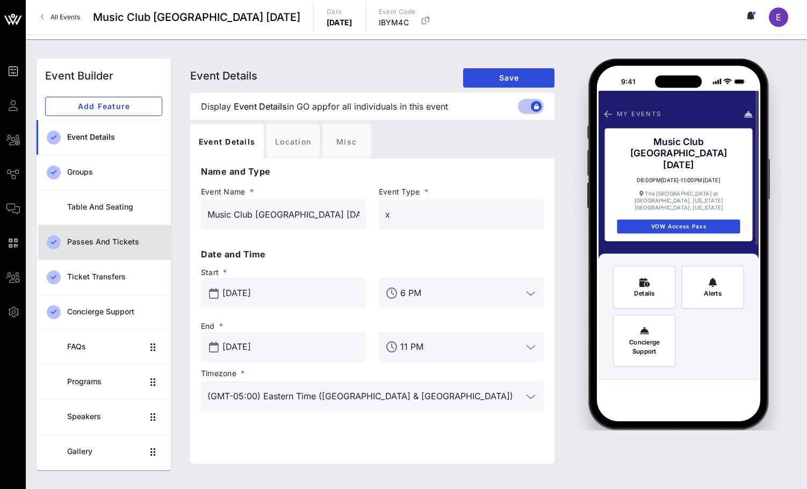
click at [112, 258] on link "Passes and Tickets" at bounding box center [104, 242] width 134 height 35
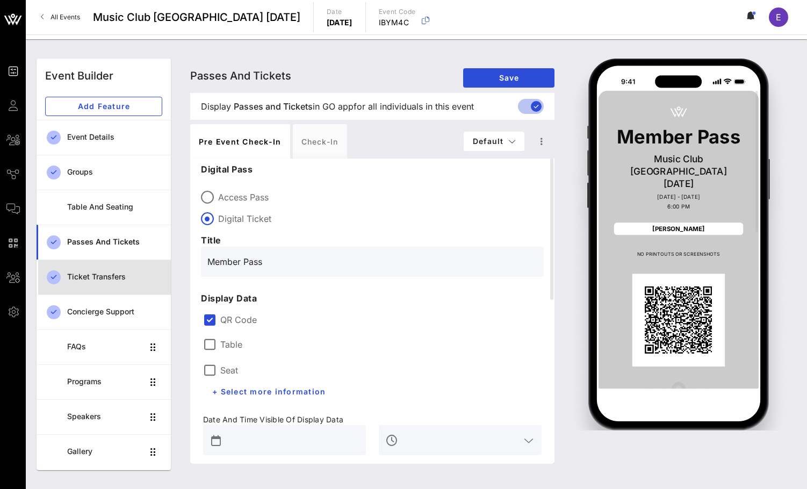
click at [117, 273] on div "Ticket Transfers" at bounding box center [114, 276] width 95 height 9
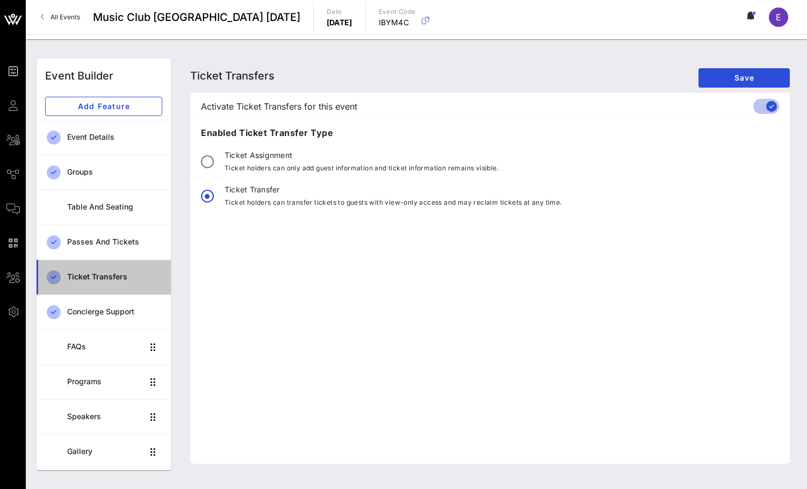
click at [118, 293] on link "Ticket Transfers" at bounding box center [104, 276] width 134 height 35
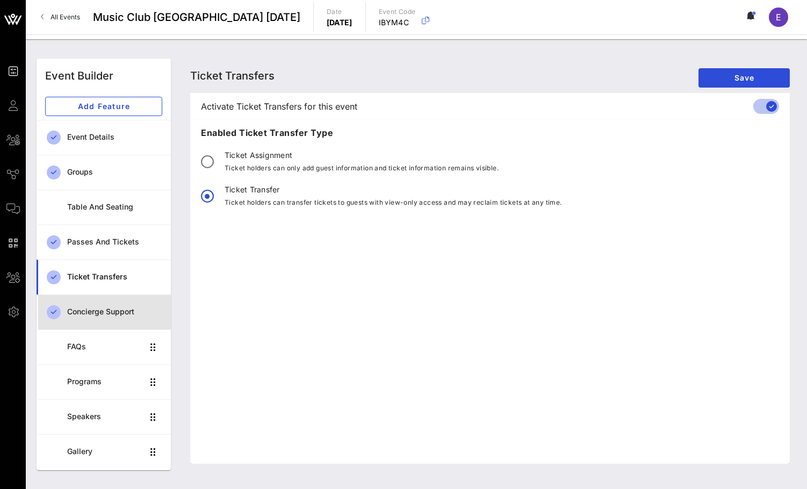
click at [118, 309] on div "Concierge Support" at bounding box center [114, 311] width 95 height 9
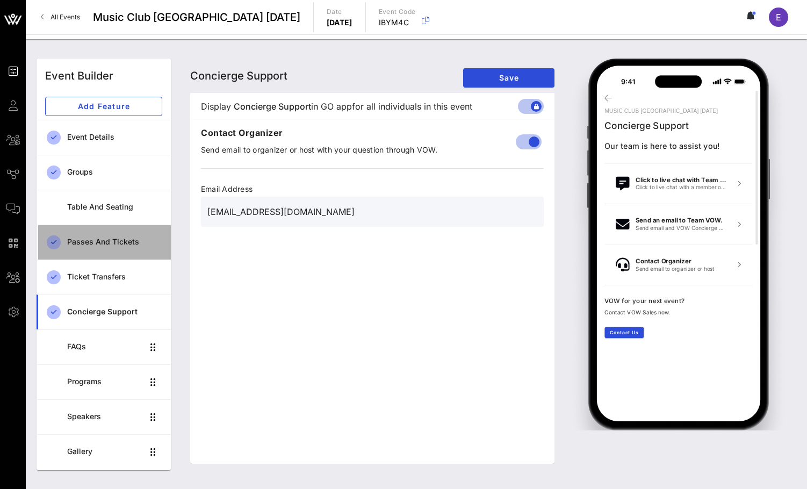
click at [114, 243] on div "Passes and Tickets" at bounding box center [114, 241] width 95 height 9
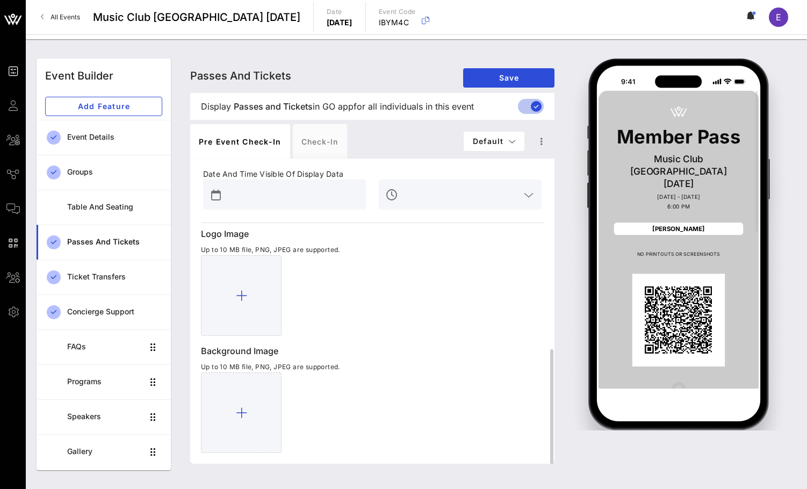
scroll to position [317, 0]
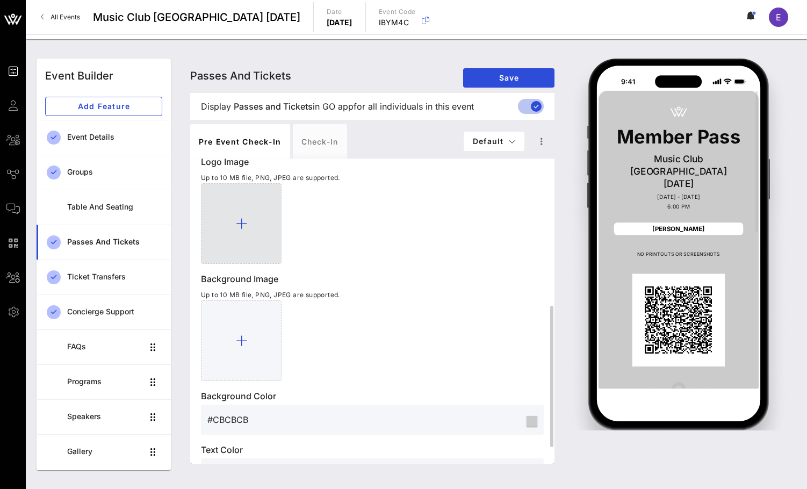
click at [248, 250] on div at bounding box center [241, 223] width 81 height 81
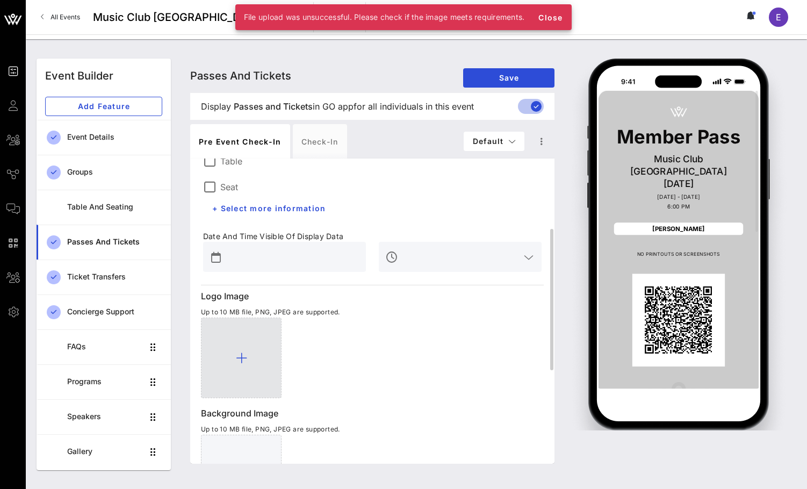
scroll to position [174, 0]
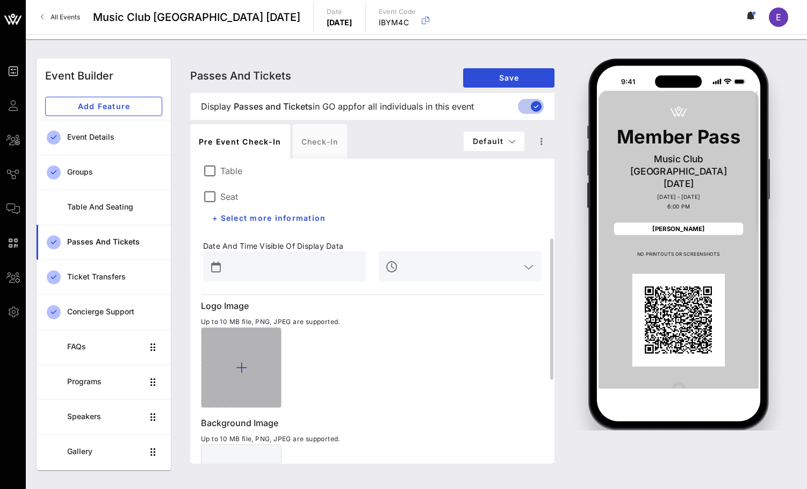
click at [281, 355] on div at bounding box center [241, 367] width 81 height 81
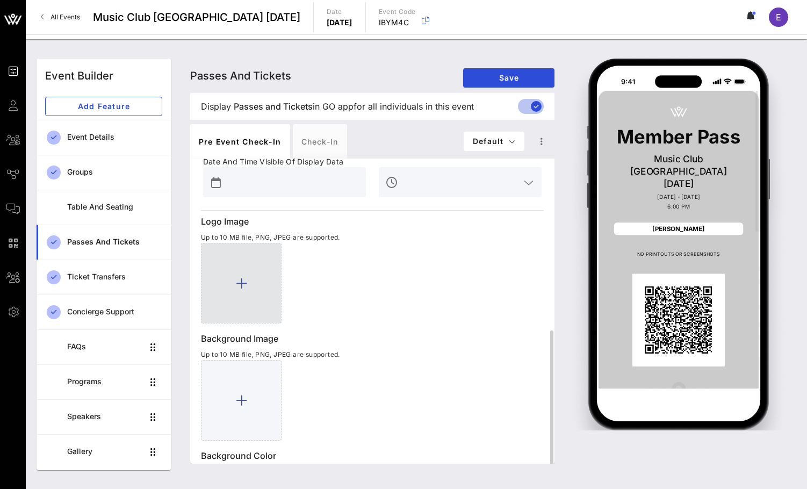
scroll to position [353, 0]
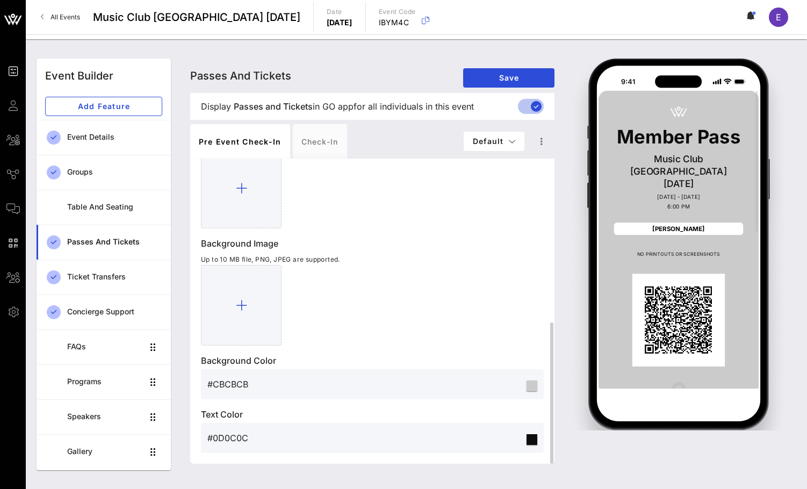
click at [61, 17] on span "All Events" at bounding box center [65, 17] width 30 height 8
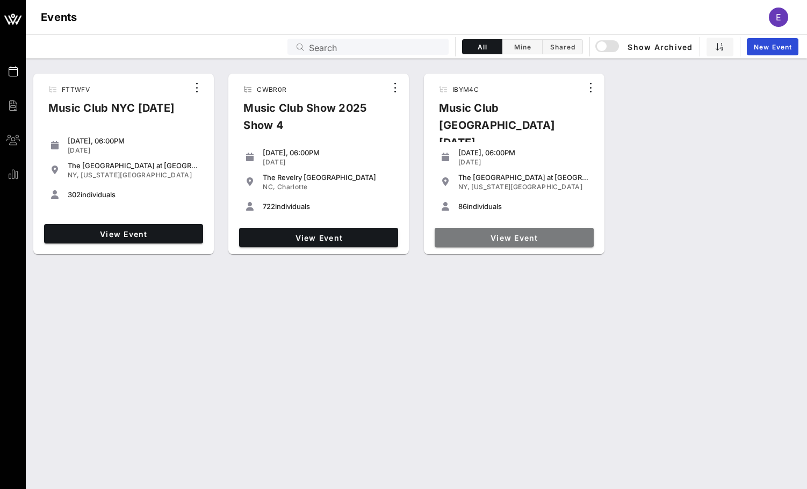
click at [533, 233] on span "View Event" at bounding box center [514, 237] width 150 height 9
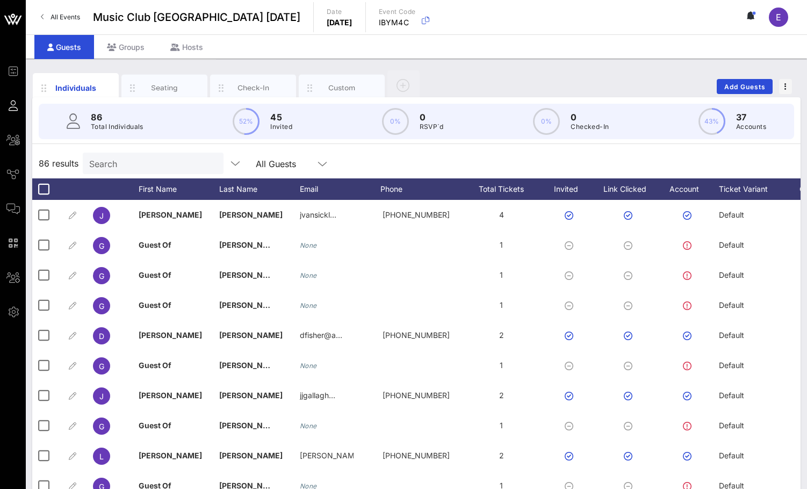
click at [66, 15] on span "All Events" at bounding box center [65, 17] width 30 height 8
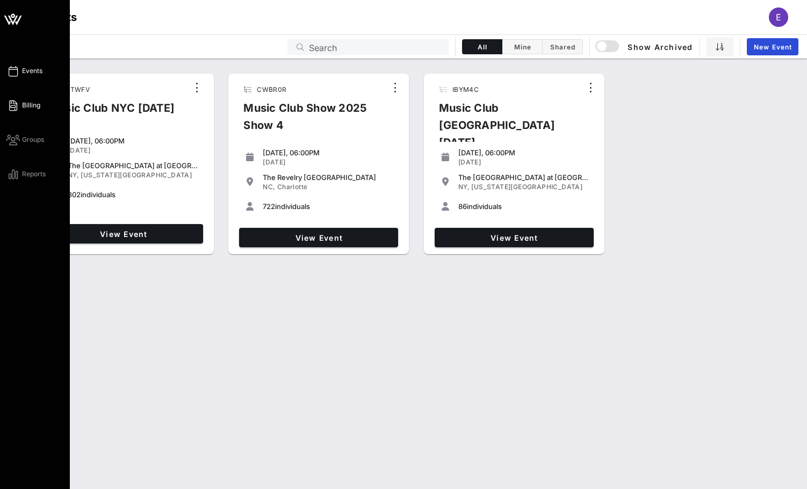
click at [18, 111] on link "Billing" at bounding box center [23, 105] width 34 height 13
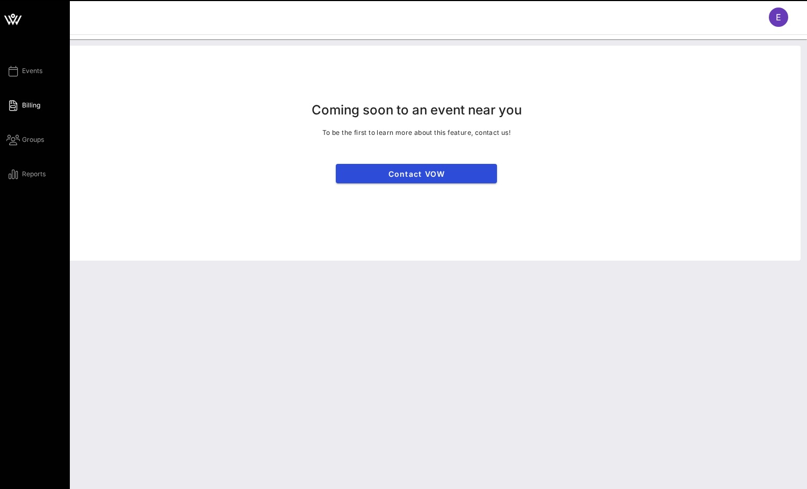
click at [23, 105] on span "Billing" at bounding box center [31, 105] width 18 height 10
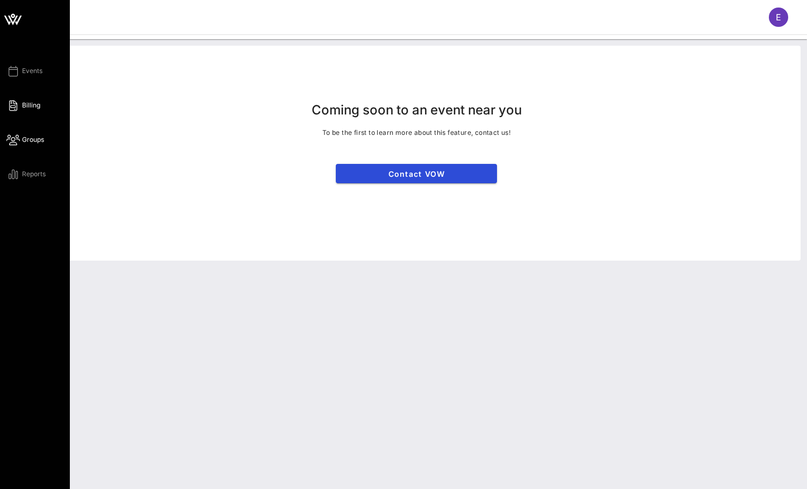
click at [21, 137] on link "Groups" at bounding box center [25, 139] width 38 height 13
click at [30, 99] on link "Billing" at bounding box center [23, 105] width 34 height 13
click at [29, 169] on link "Reports" at bounding box center [25, 174] width 39 height 13
click at [39, 59] on div "Events Billing Groups Reports" at bounding box center [35, 244] width 70 height 489
click at [39, 71] on span "Events" at bounding box center [32, 71] width 20 height 10
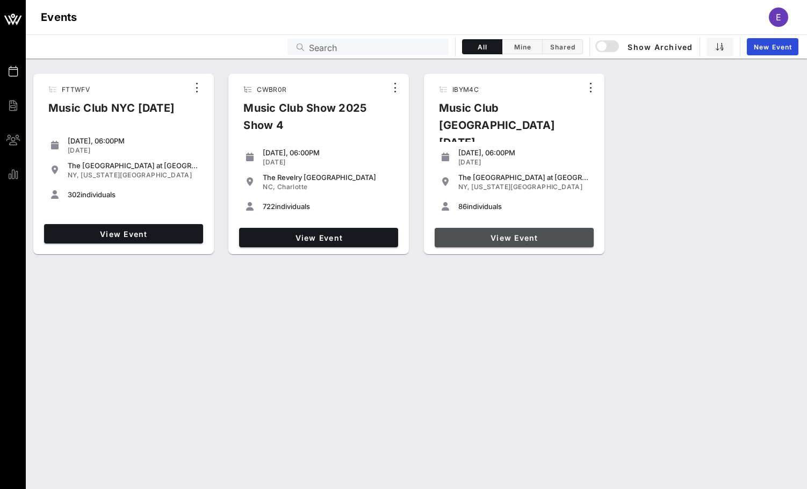
click at [465, 239] on link "View Event" at bounding box center [514, 237] width 159 height 19
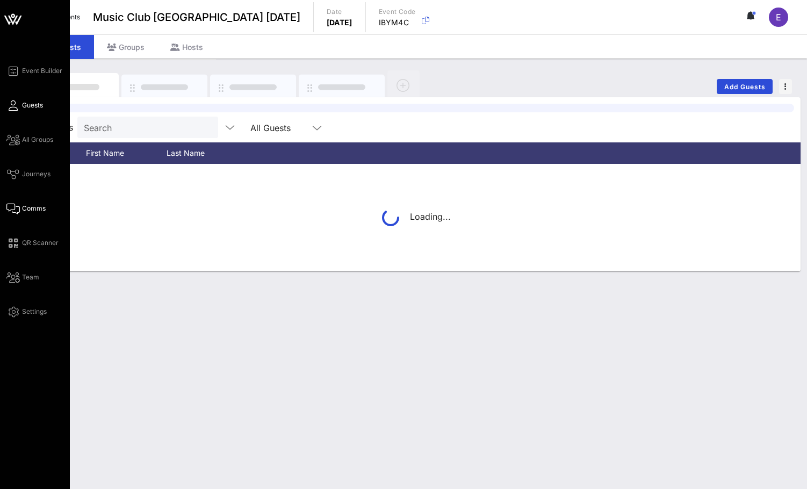
click at [18, 208] on icon at bounding box center [12, 209] width 13 height 2
